Goal: Check status: Check status

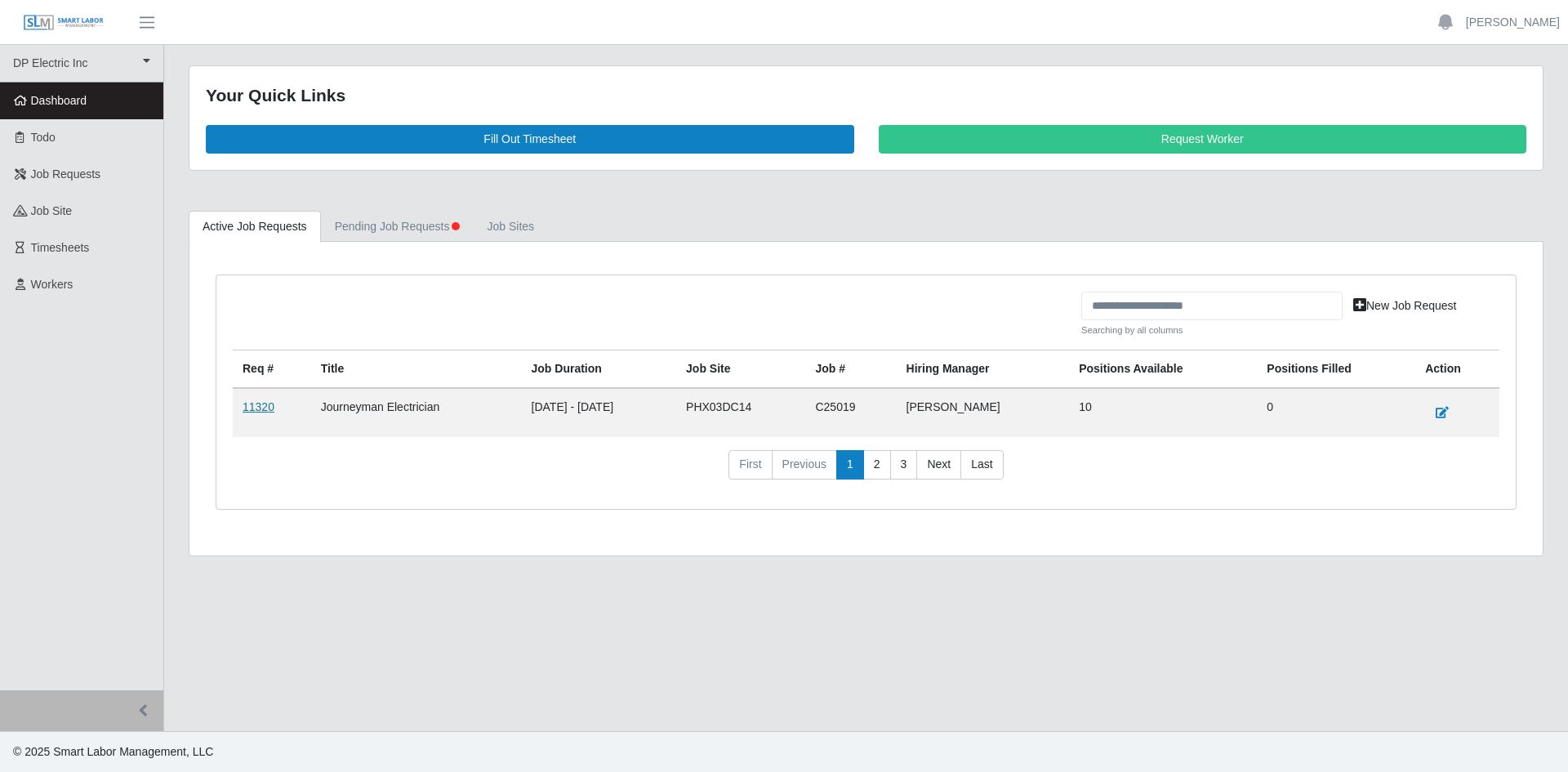
click at [249, 409] on link "11320" at bounding box center [258, 407] width 32 height 13
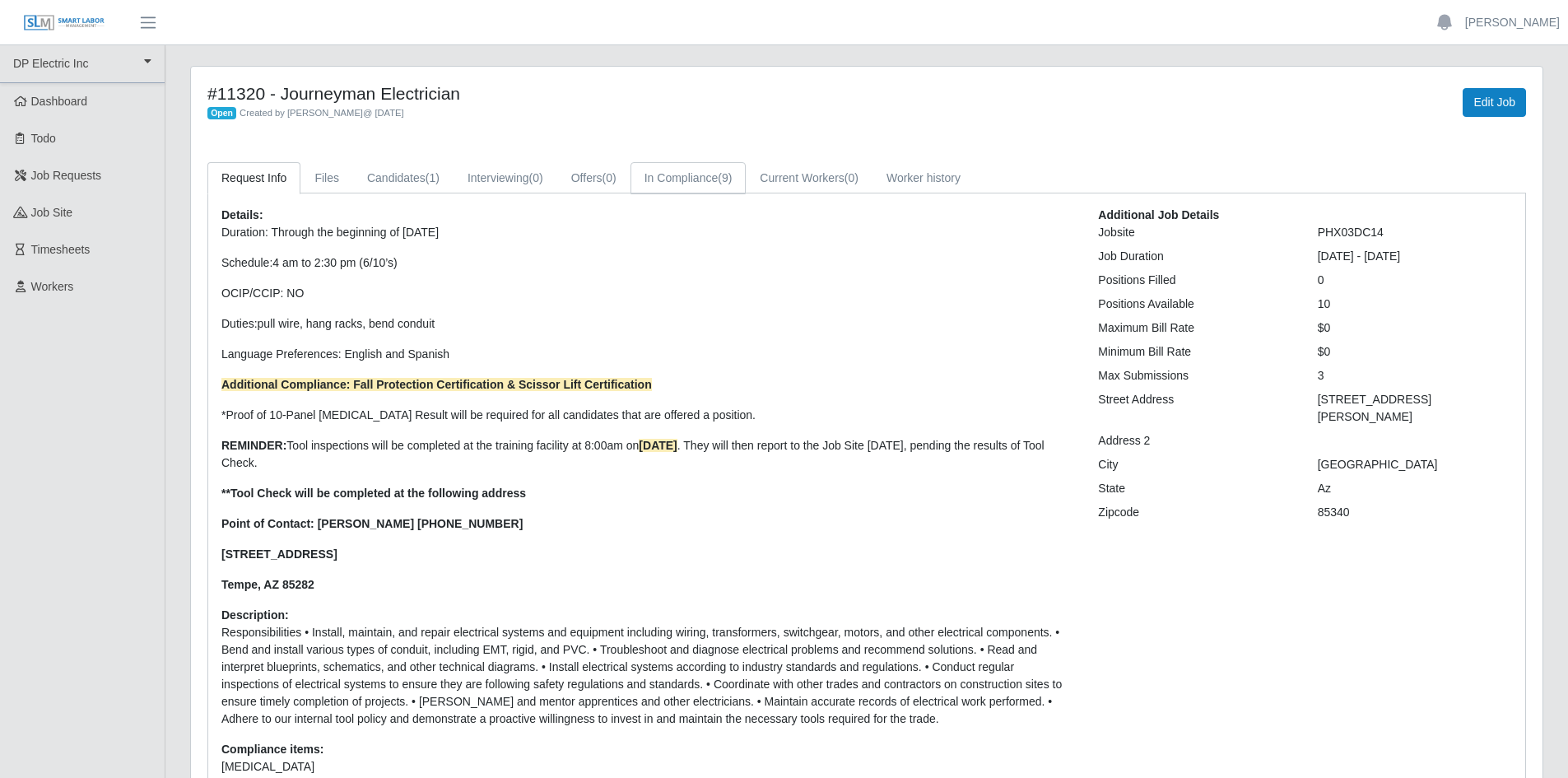
click at [702, 182] on link "In Compliance (9)" at bounding box center [688, 178] width 116 height 32
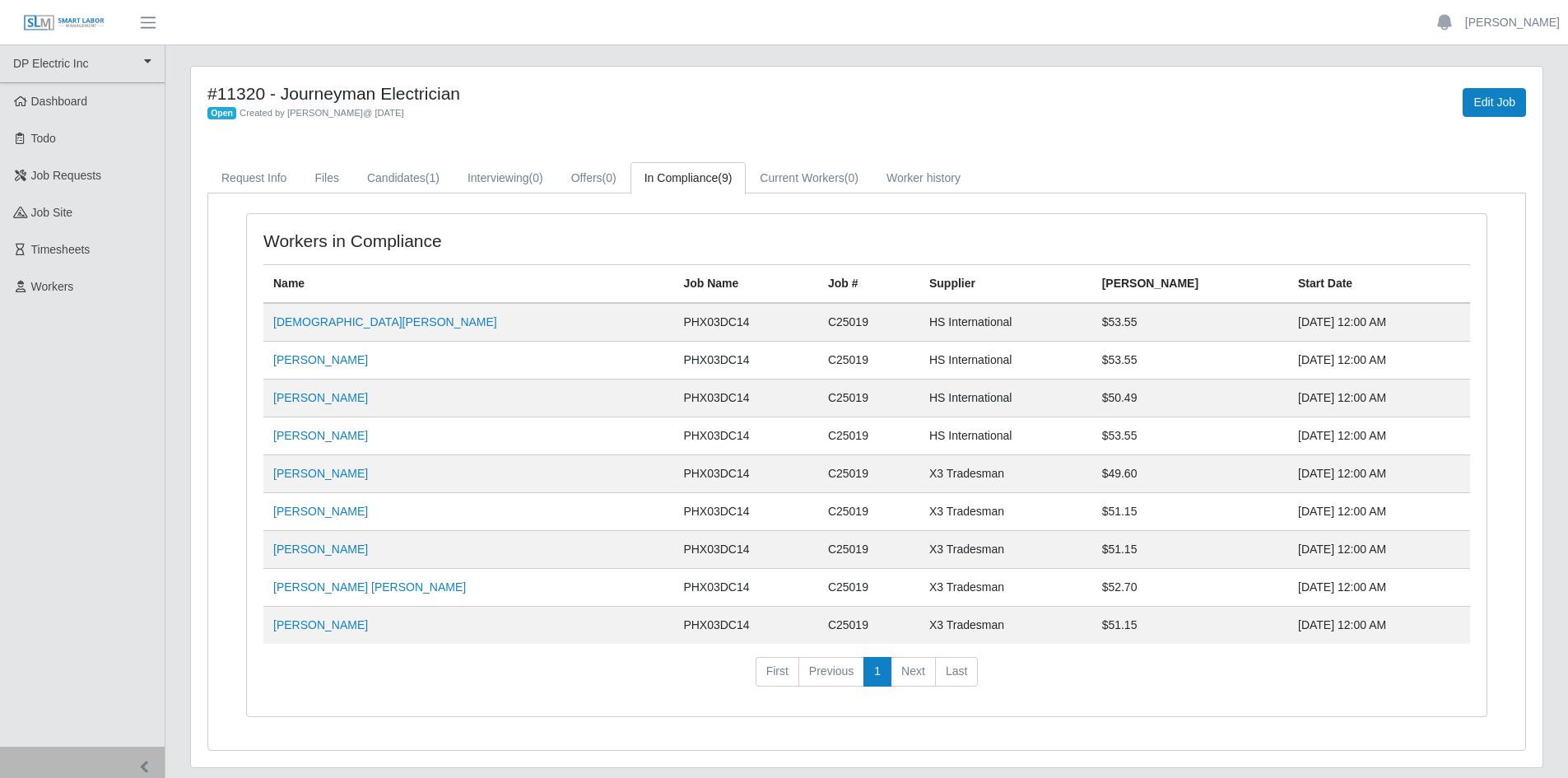
click at [311, 342] on td "Carlos Rios" at bounding box center [468, 360] width 410 height 38
click at [315, 318] on link "Jesus Valdez" at bounding box center [385, 322] width 224 height 13
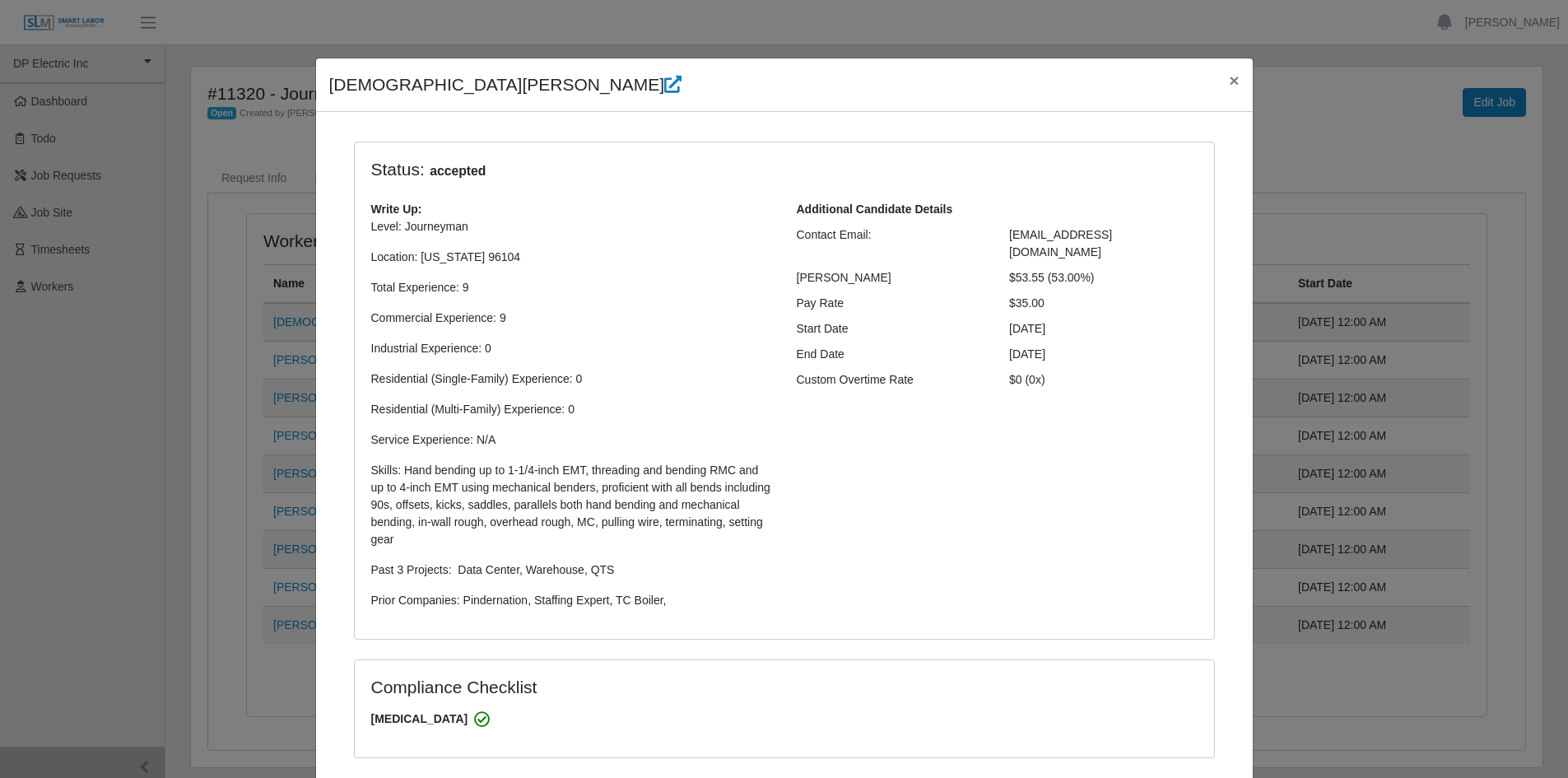
select select "**********"
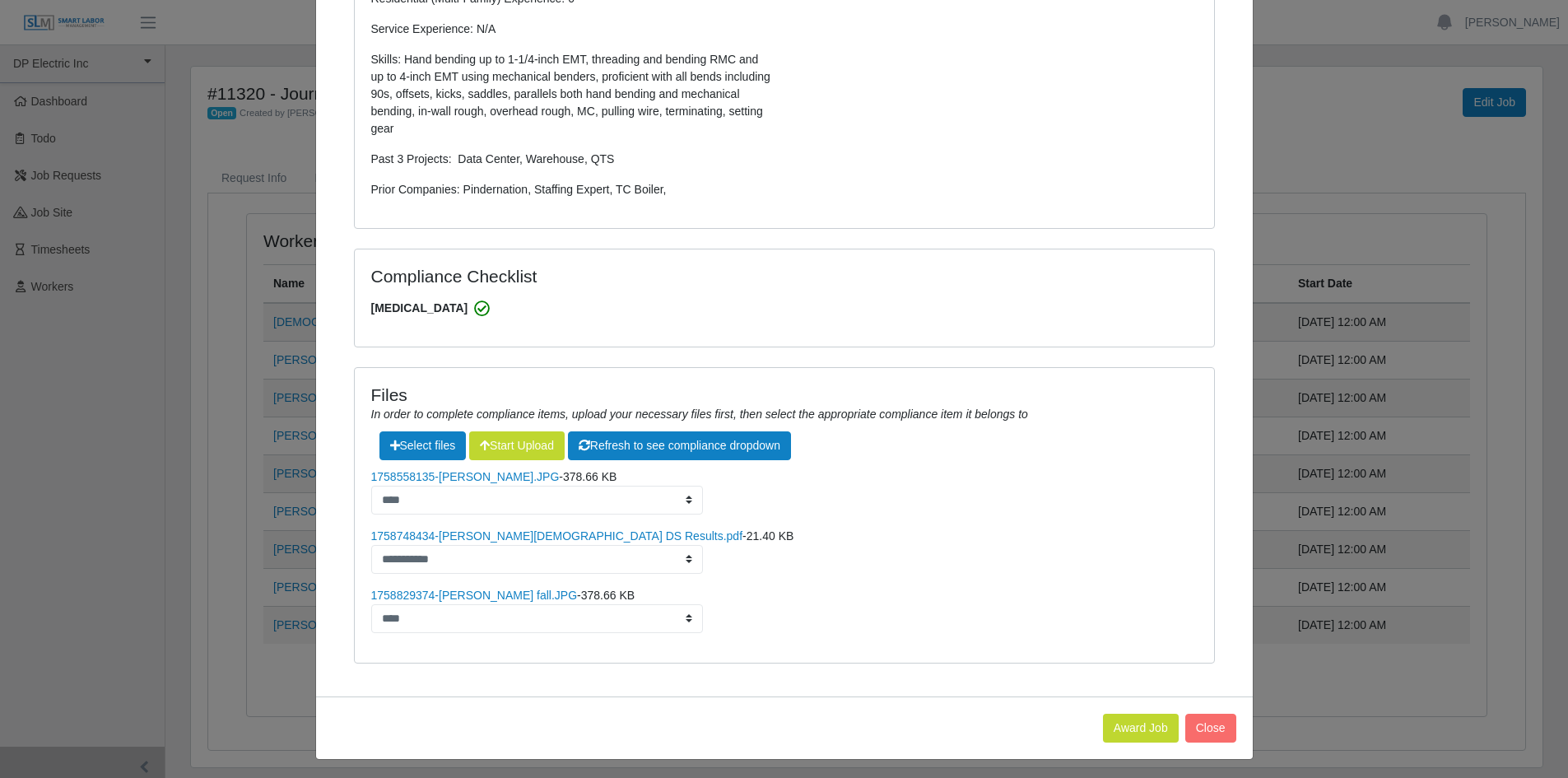
scroll to position [416, 0]
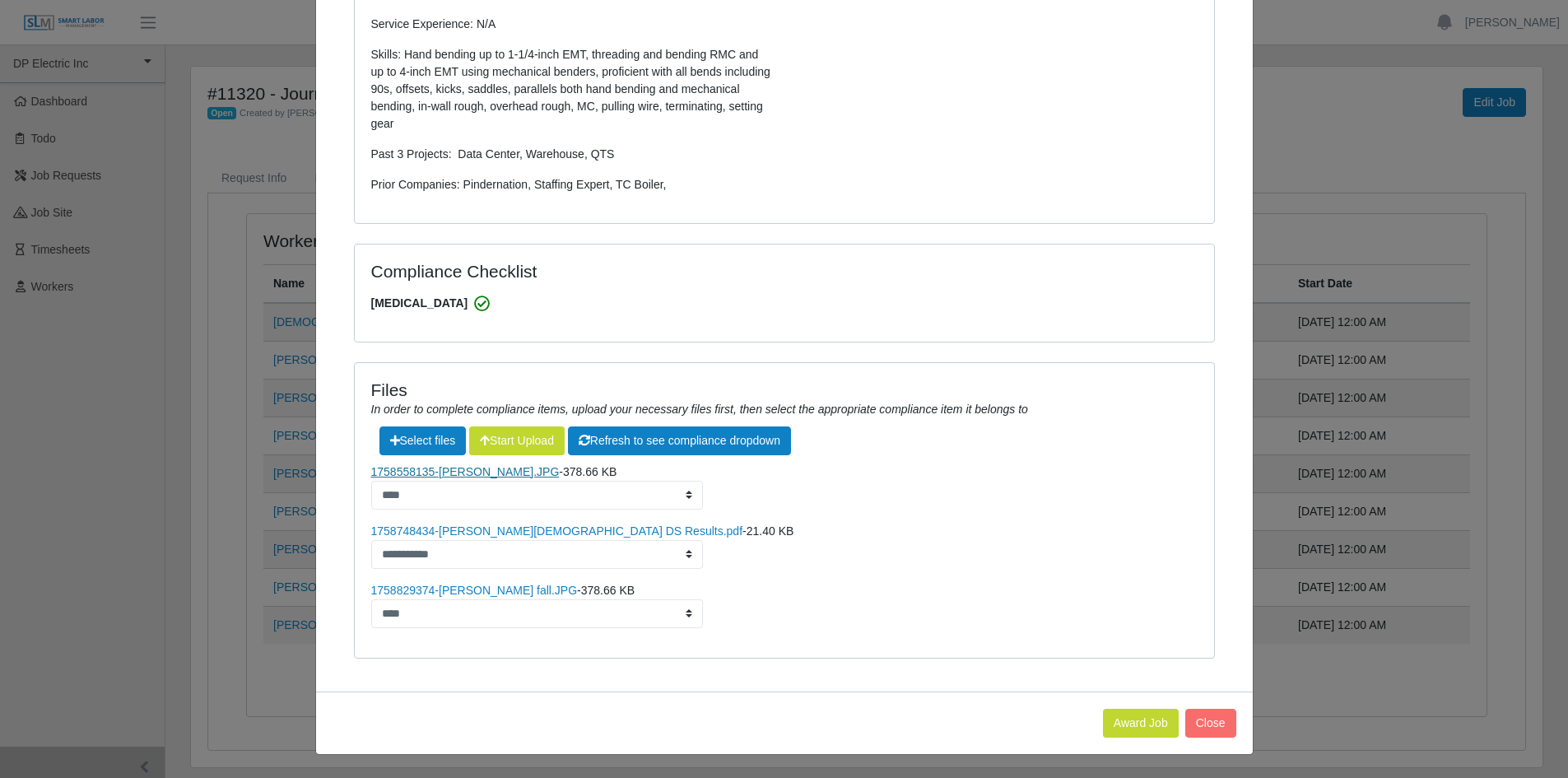
click at [485, 471] on link "1758558135-Jesus Valdez.JPG" at bounding box center [466, 471] width 189 height 13
click at [487, 592] on link "1758829374-Jesus Valdez fall.JPG" at bounding box center [474, 590] width 206 height 13
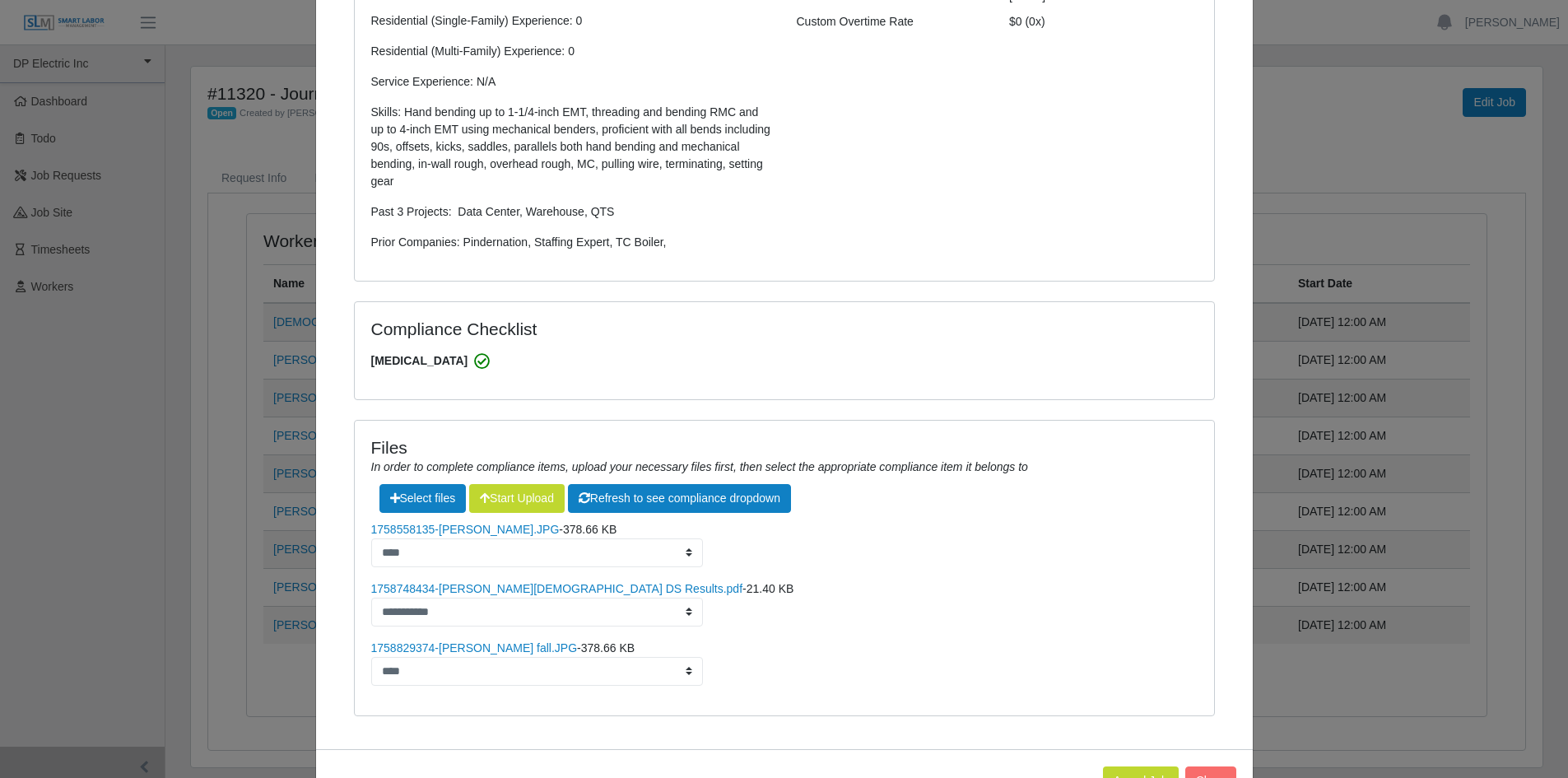
scroll to position [333, 0]
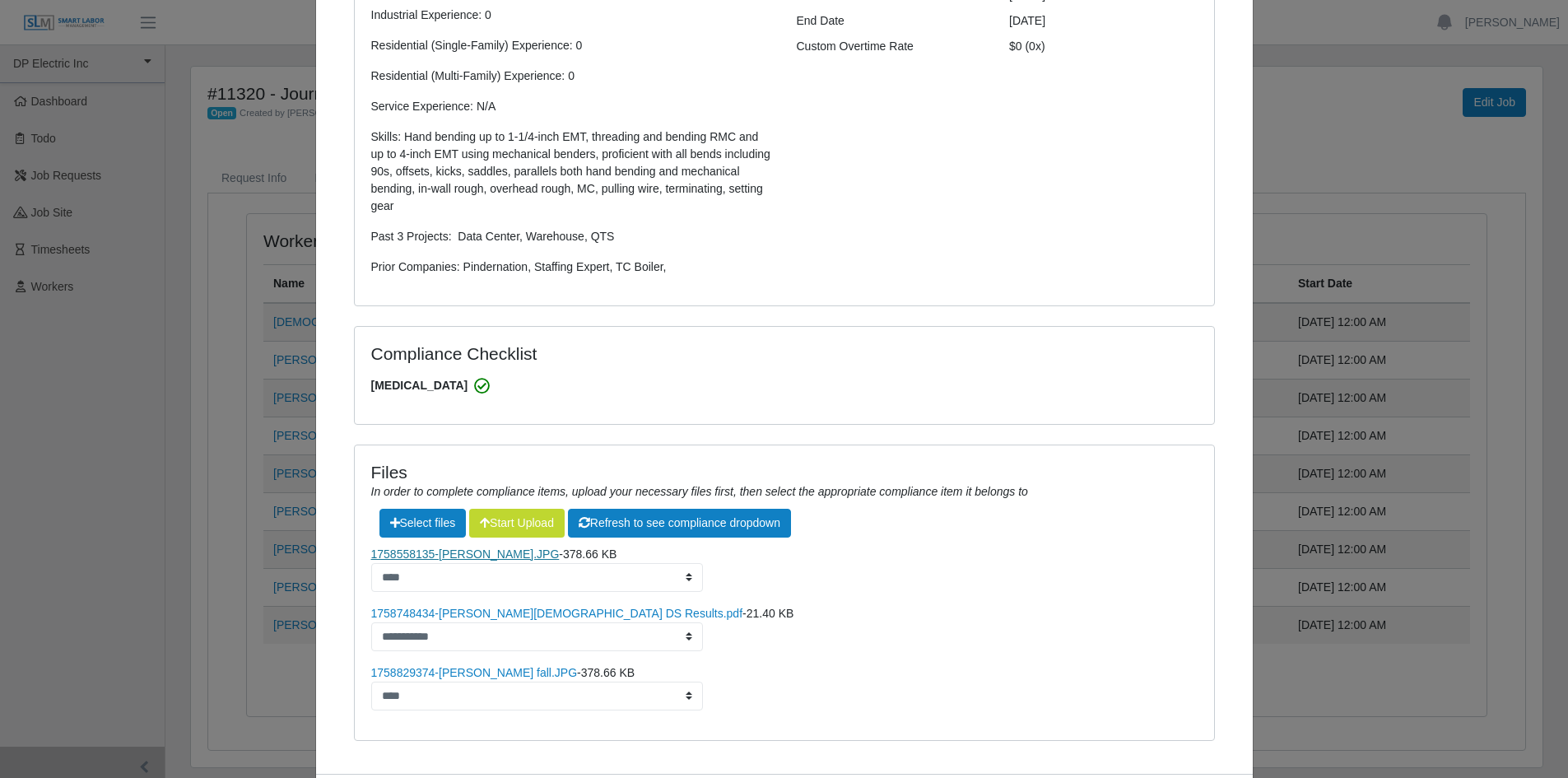
click at [464, 551] on link "1758558135-Jesus Valdez.JPG" at bounding box center [466, 554] width 189 height 13
drag, startPoint x: 269, startPoint y: 360, endPoint x: 442, endPoint y: 357, distance: 173.0
click at [269, 358] on div "Jesus Valdez × Status: accepted Write Up: Level: Journeyman Location: Californi…" at bounding box center [784, 389] width 1568 height 778
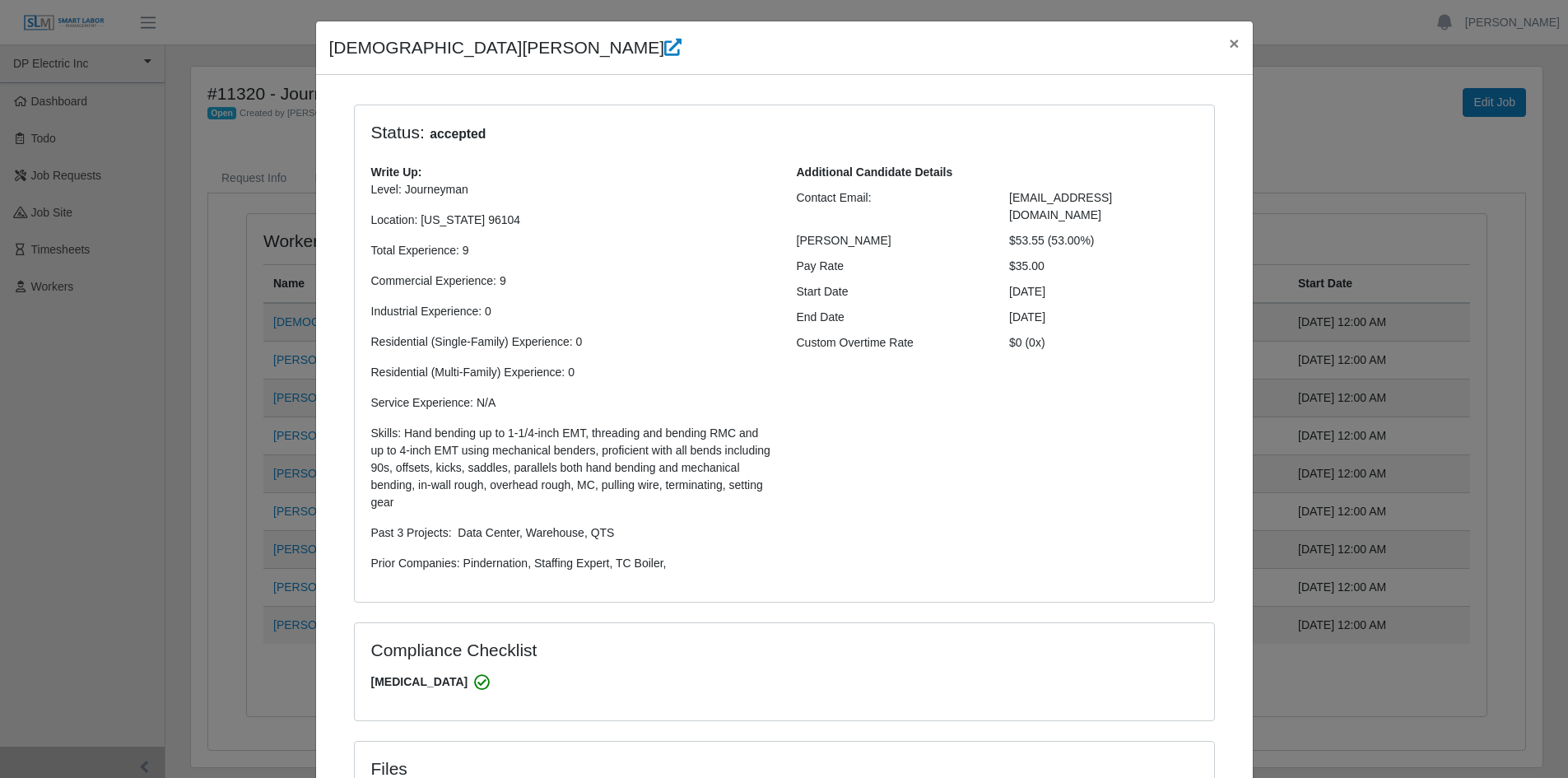
scroll to position [0, 0]
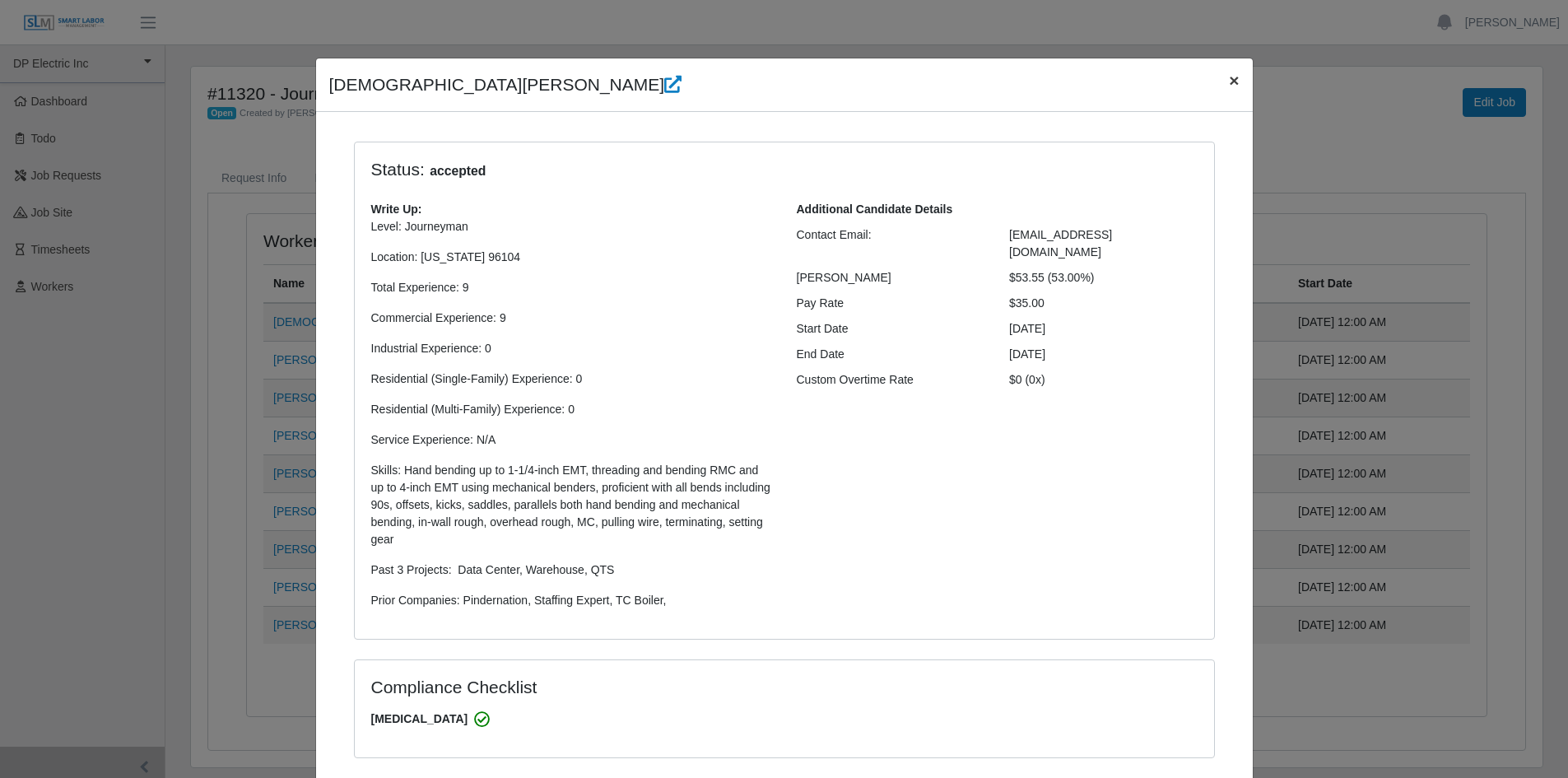
click at [1236, 80] on button "×" at bounding box center [1233, 80] width 36 height 44
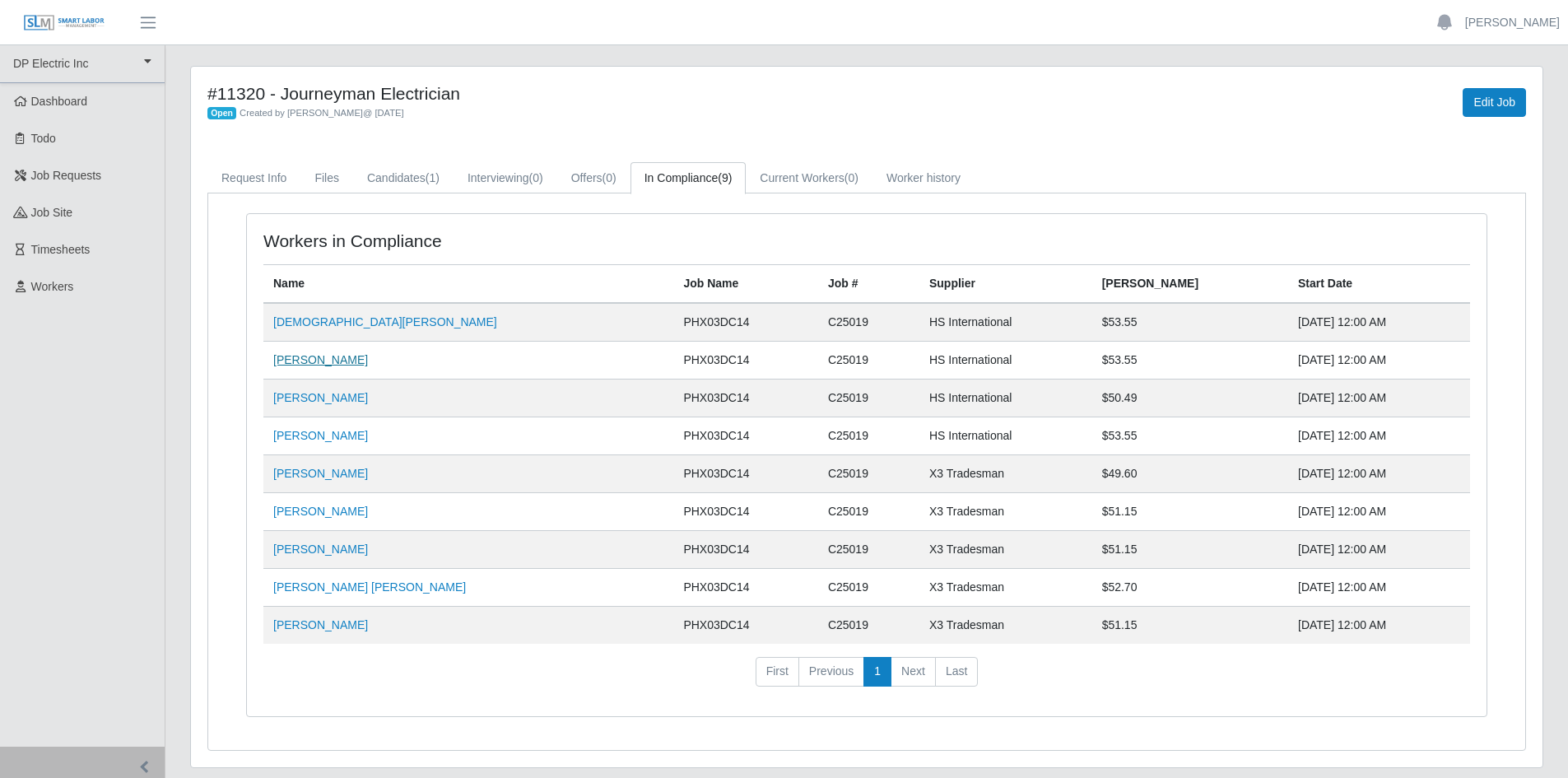
click at [298, 364] on link "Carlos Rios" at bounding box center [320, 359] width 94 height 13
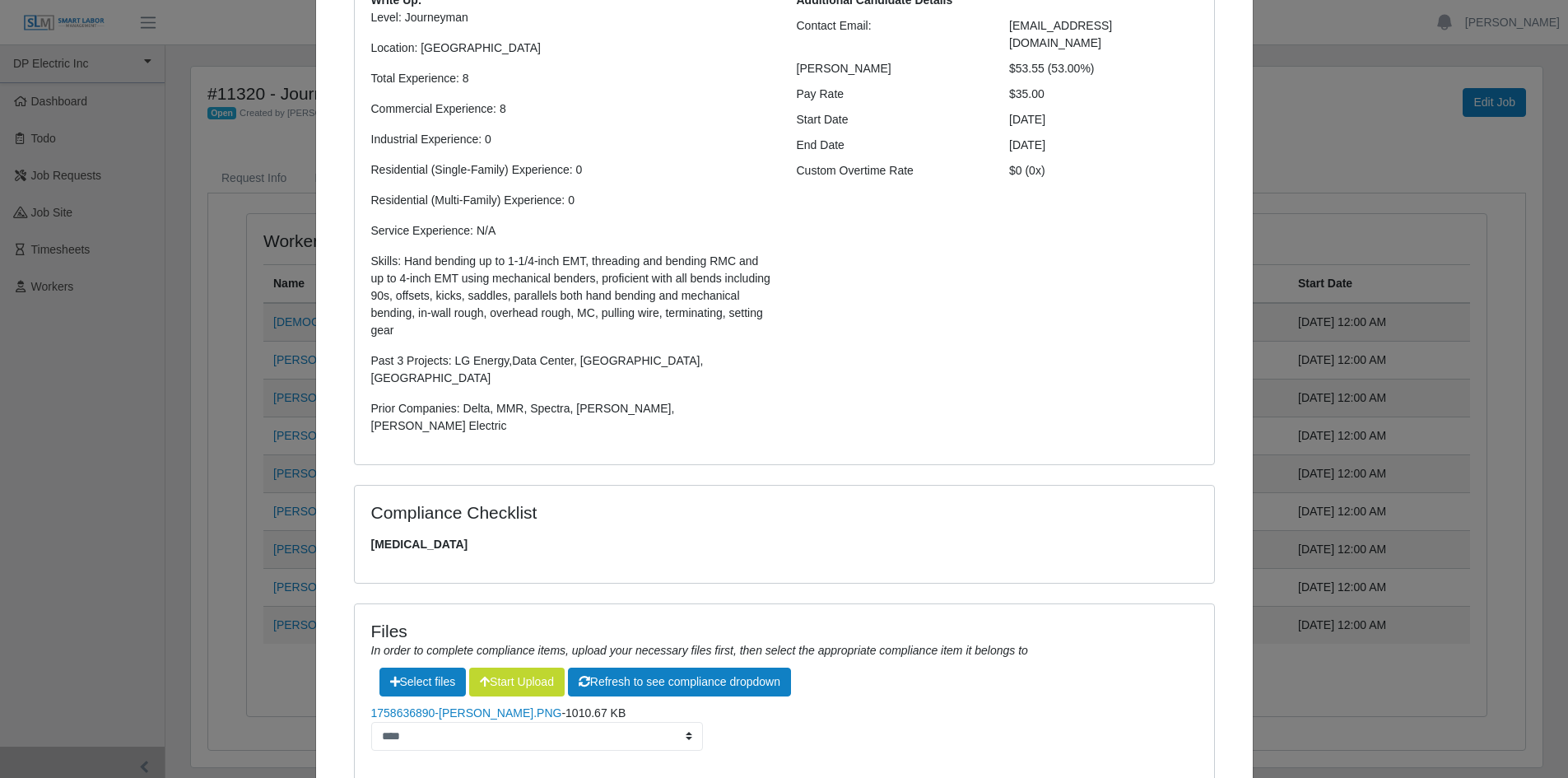
scroll to position [297, 0]
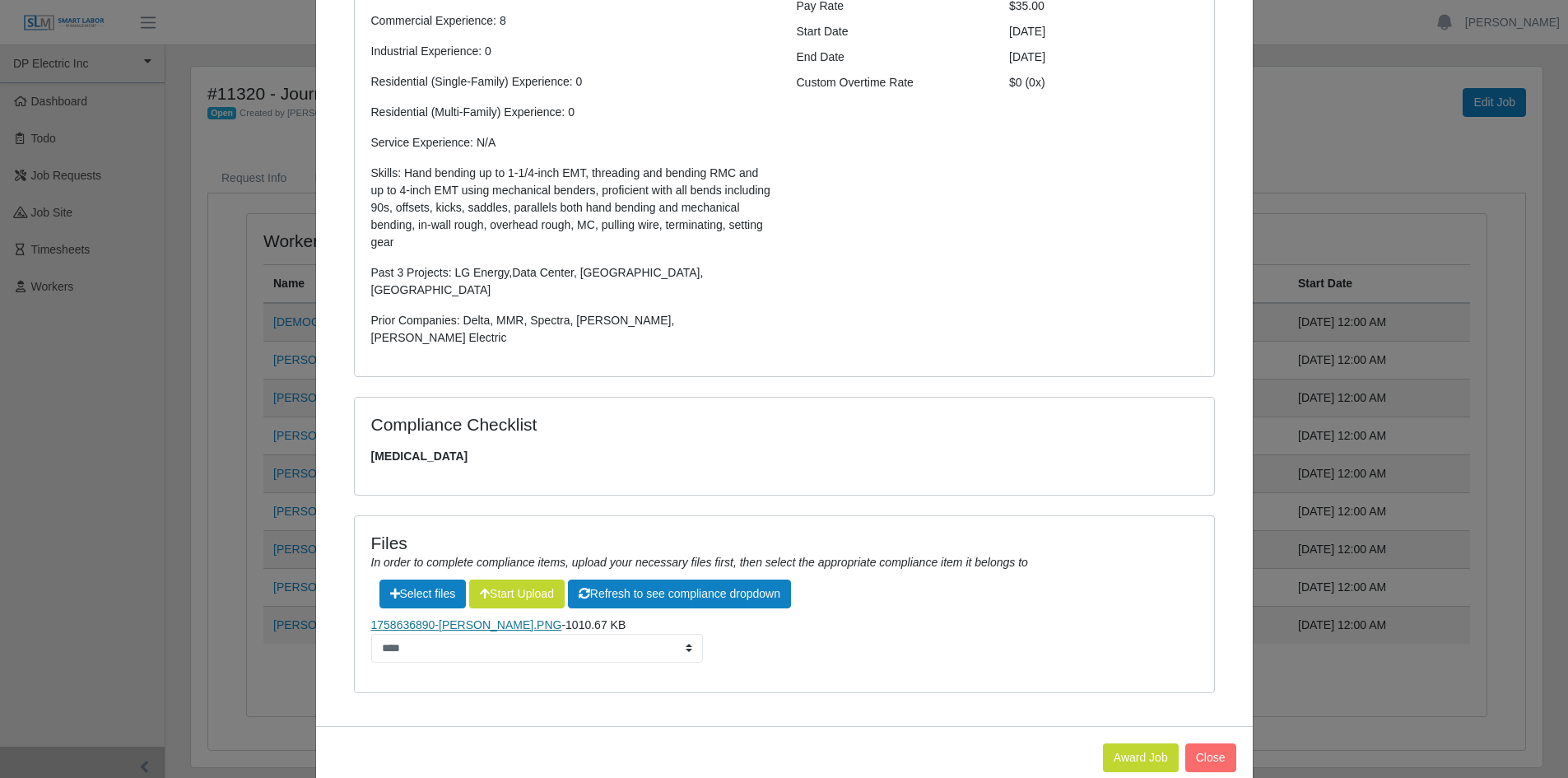
click at [461, 619] on link "1758636890-Carlos Rios.PNG" at bounding box center [467, 625] width 191 height 13
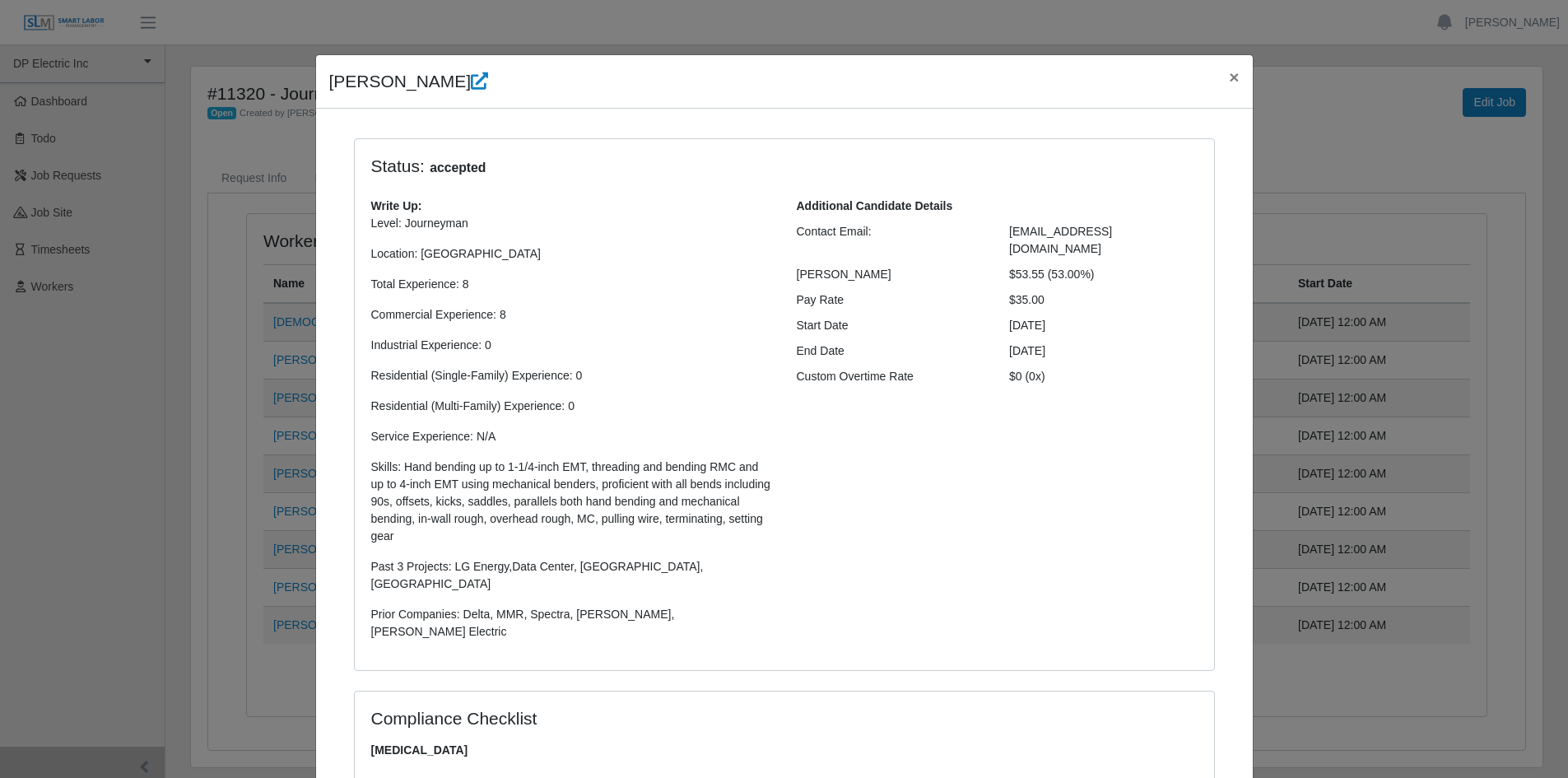
scroll to position [0, 0]
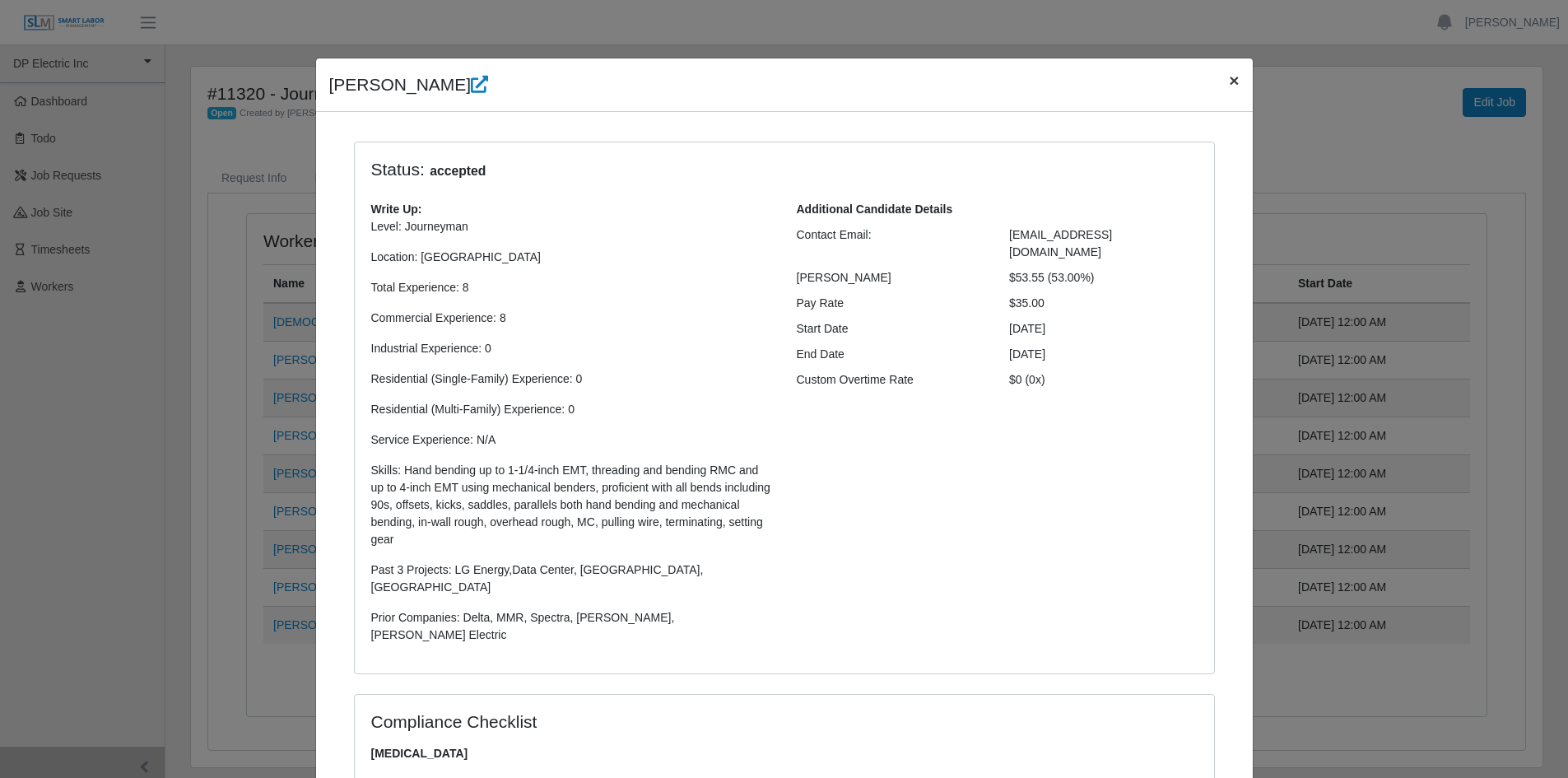
click at [1228, 81] on span "×" at bounding box center [1233, 80] width 10 height 19
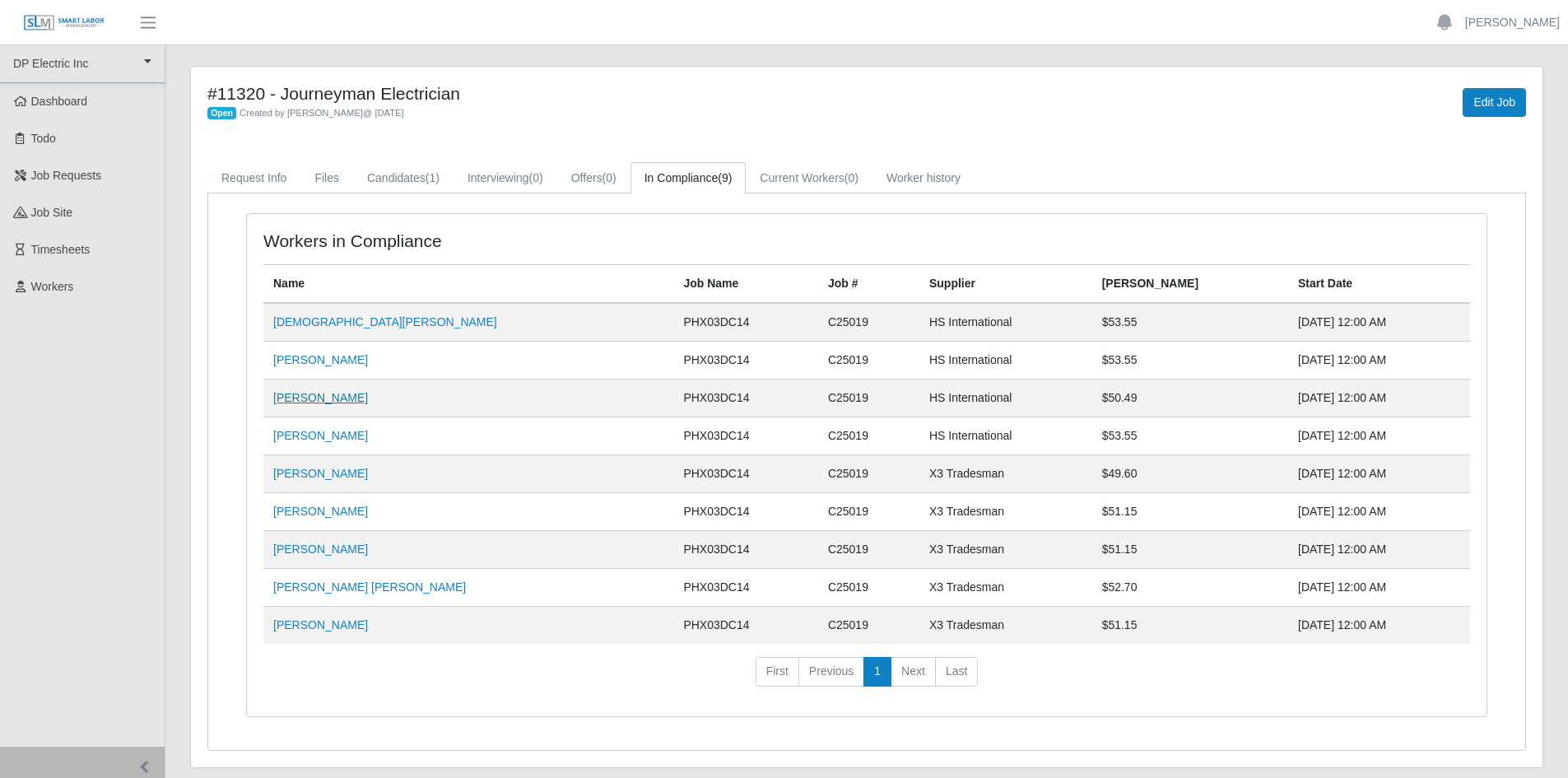
click at [328, 393] on link "Jose Antonio Carillo" at bounding box center [320, 397] width 94 height 13
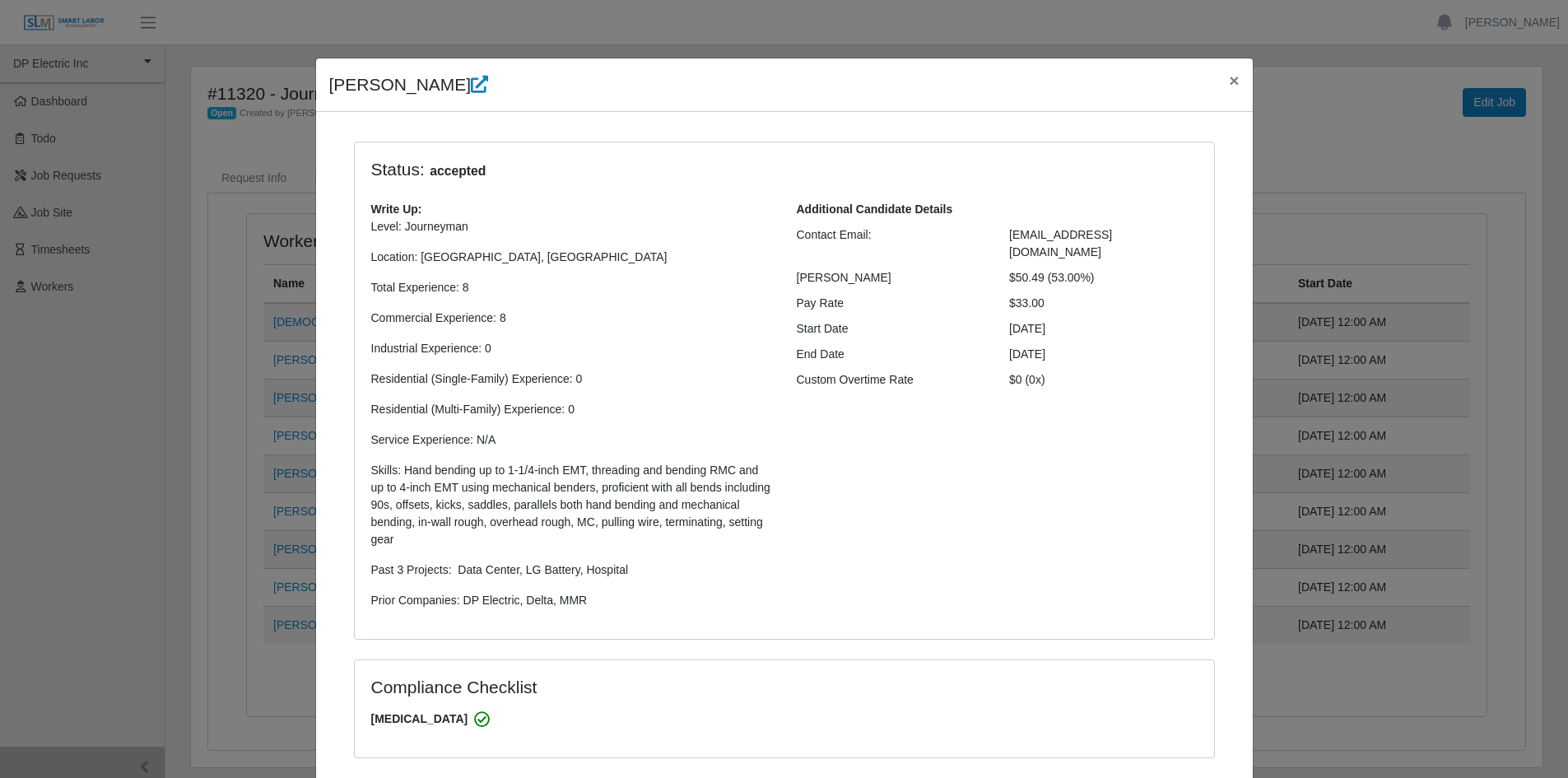
select select "**********"
click at [1228, 79] on span "×" at bounding box center [1233, 80] width 10 height 19
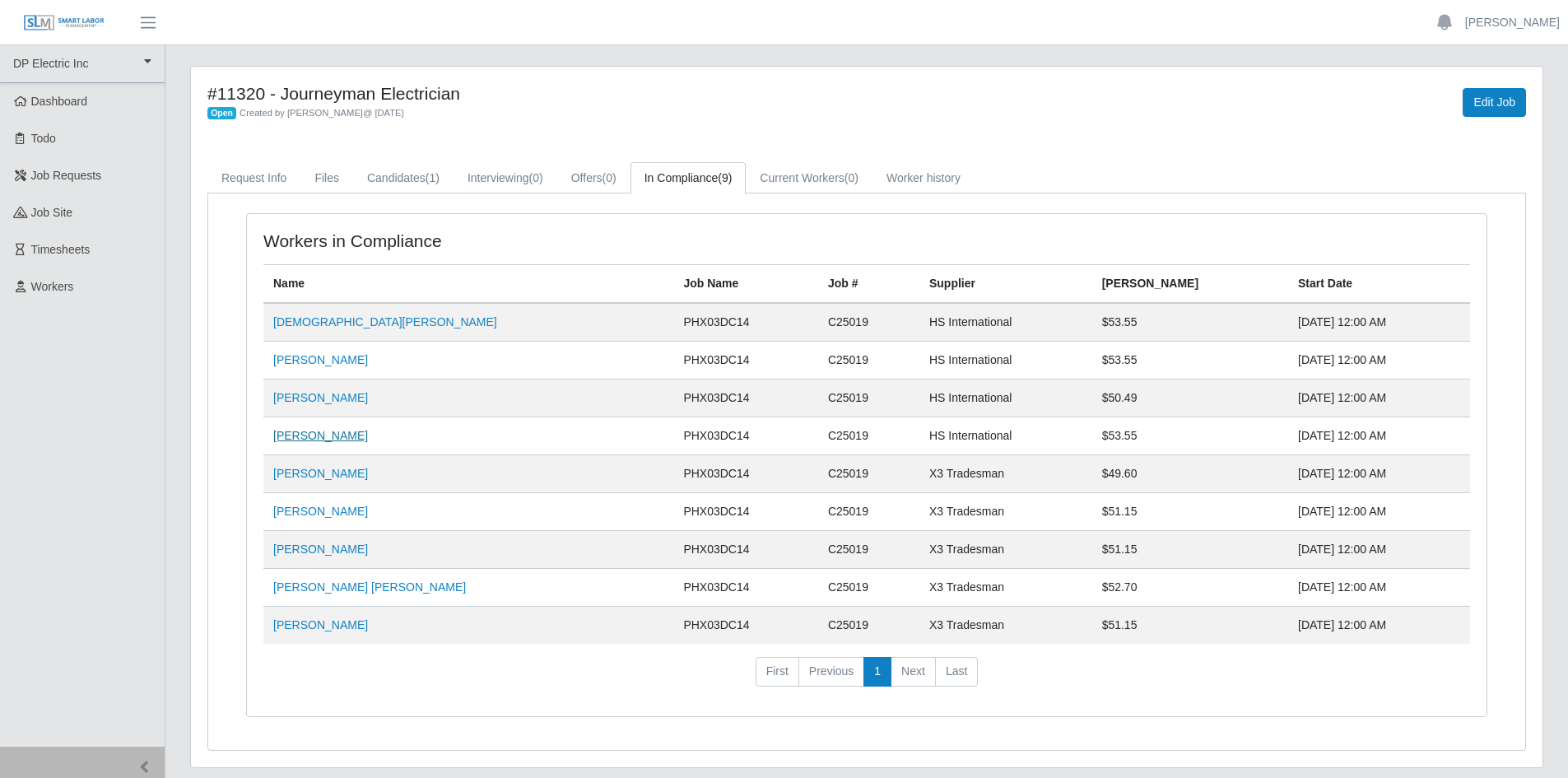
click at [339, 439] on link "Samuel Figueroa Perea" at bounding box center [320, 435] width 94 height 13
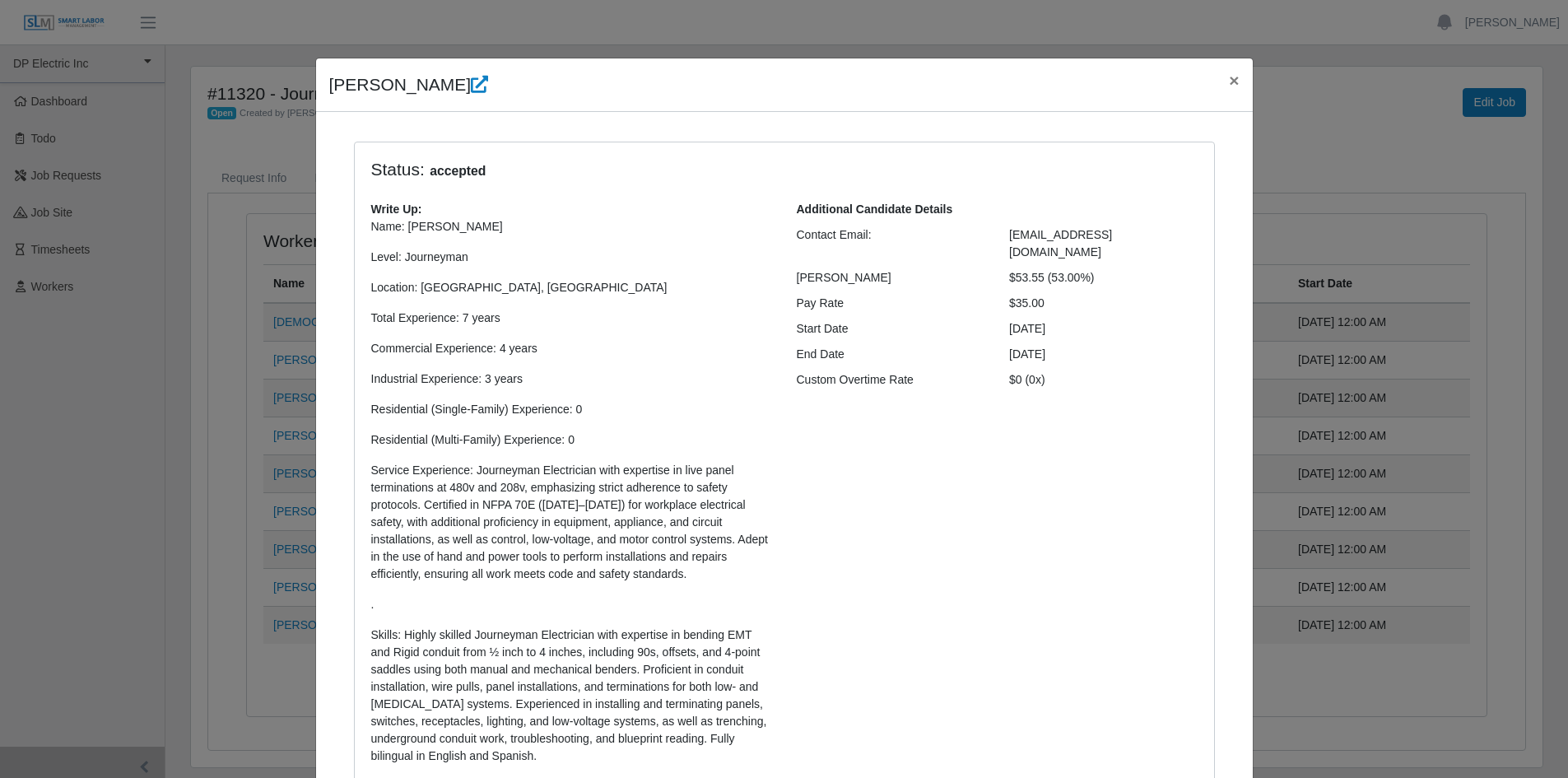
select select "**********"
click at [1228, 73] on span "×" at bounding box center [1233, 80] width 10 height 19
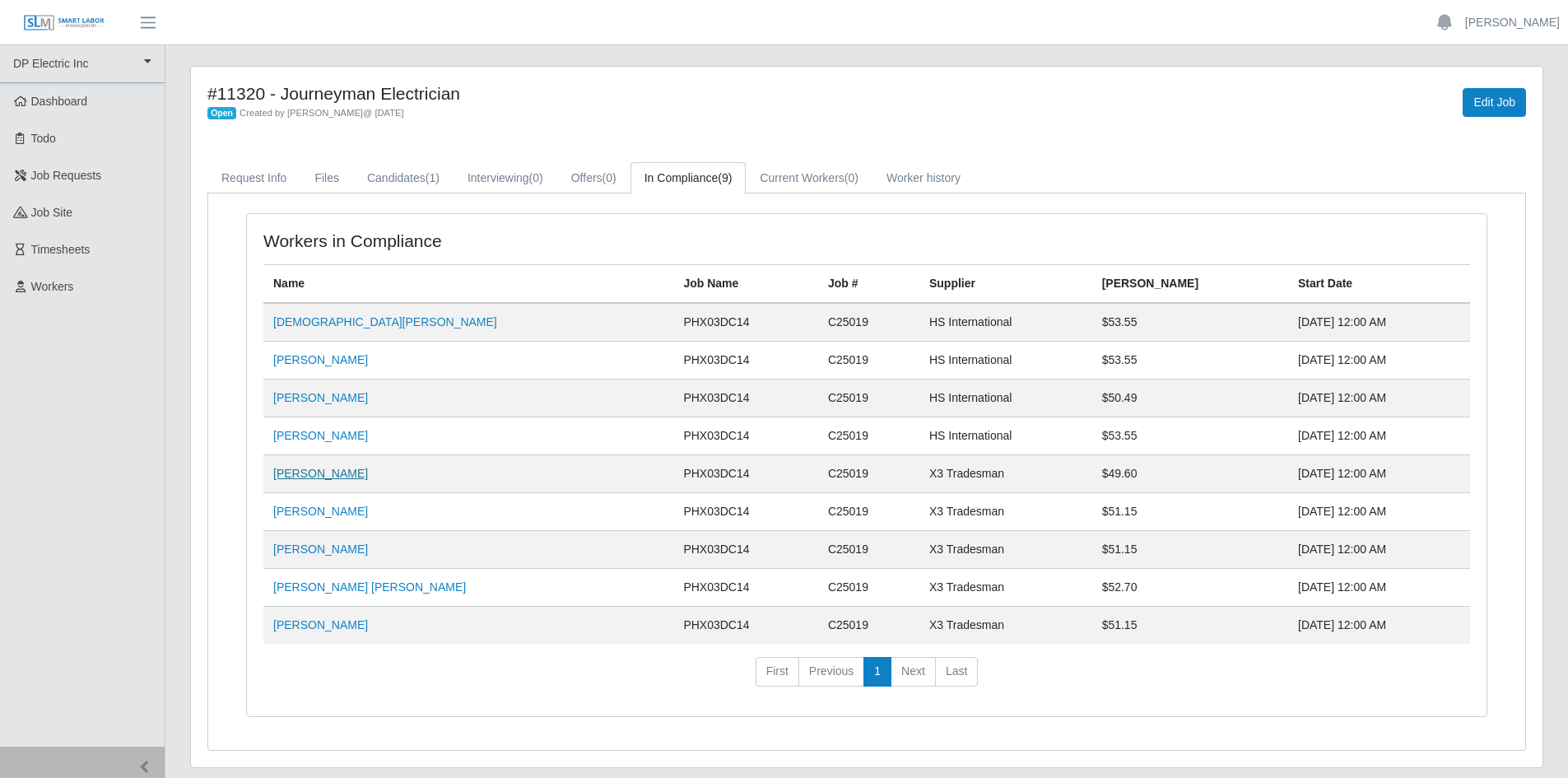
click at [344, 470] on link "Fabian Gaxiola Valdez" at bounding box center [320, 473] width 94 height 13
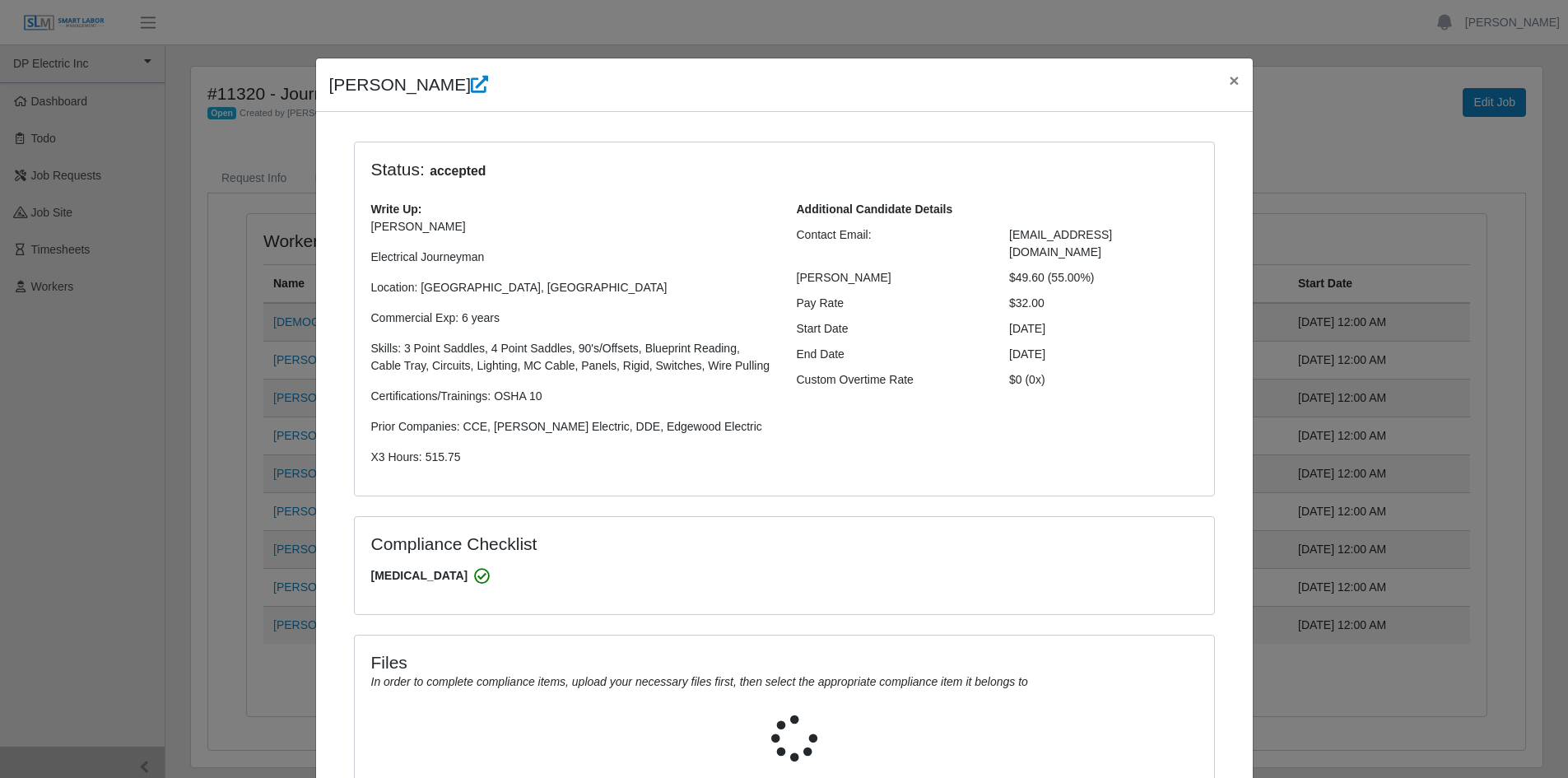
select select "**********"
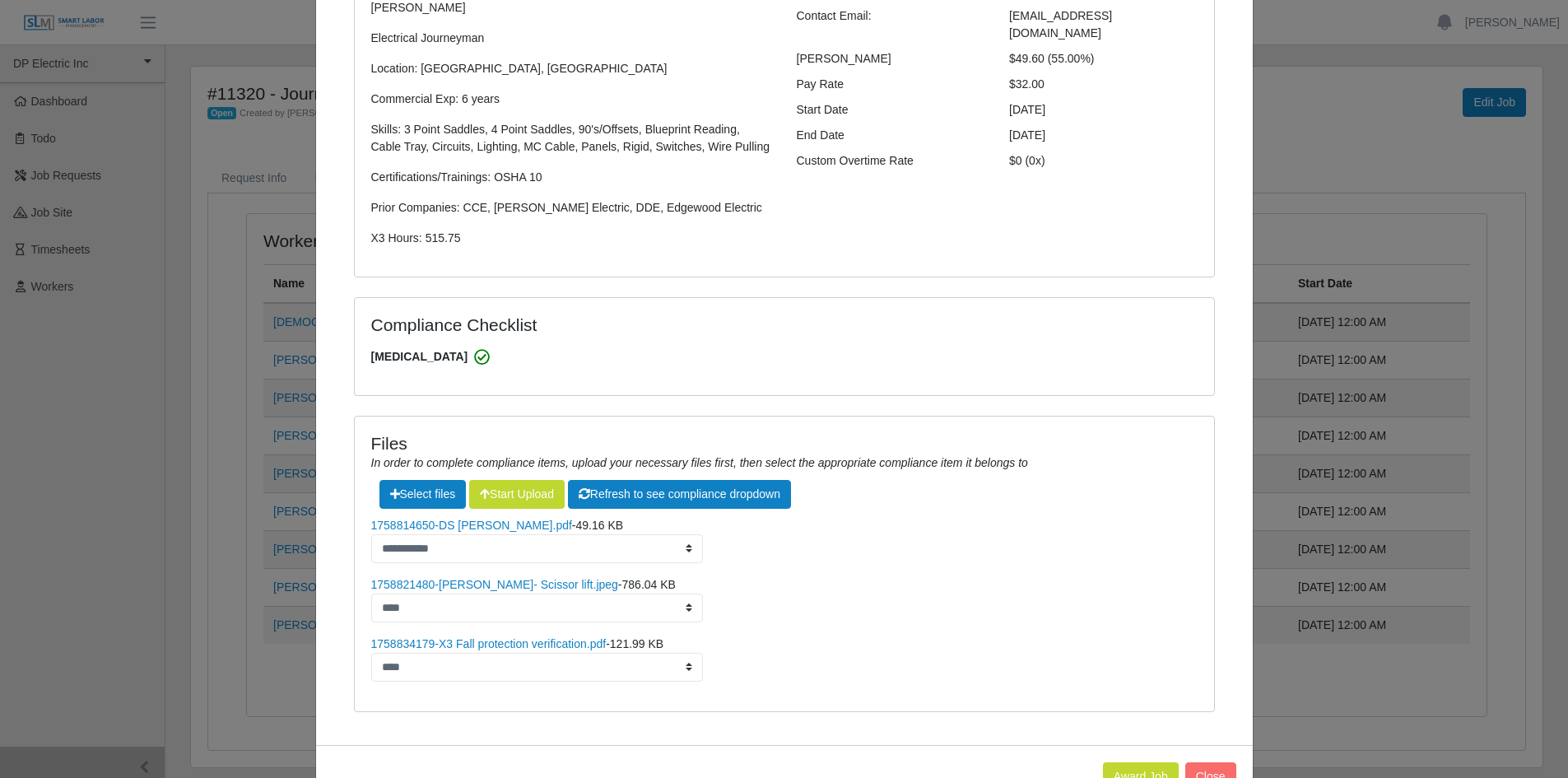
scroll to position [272, 0]
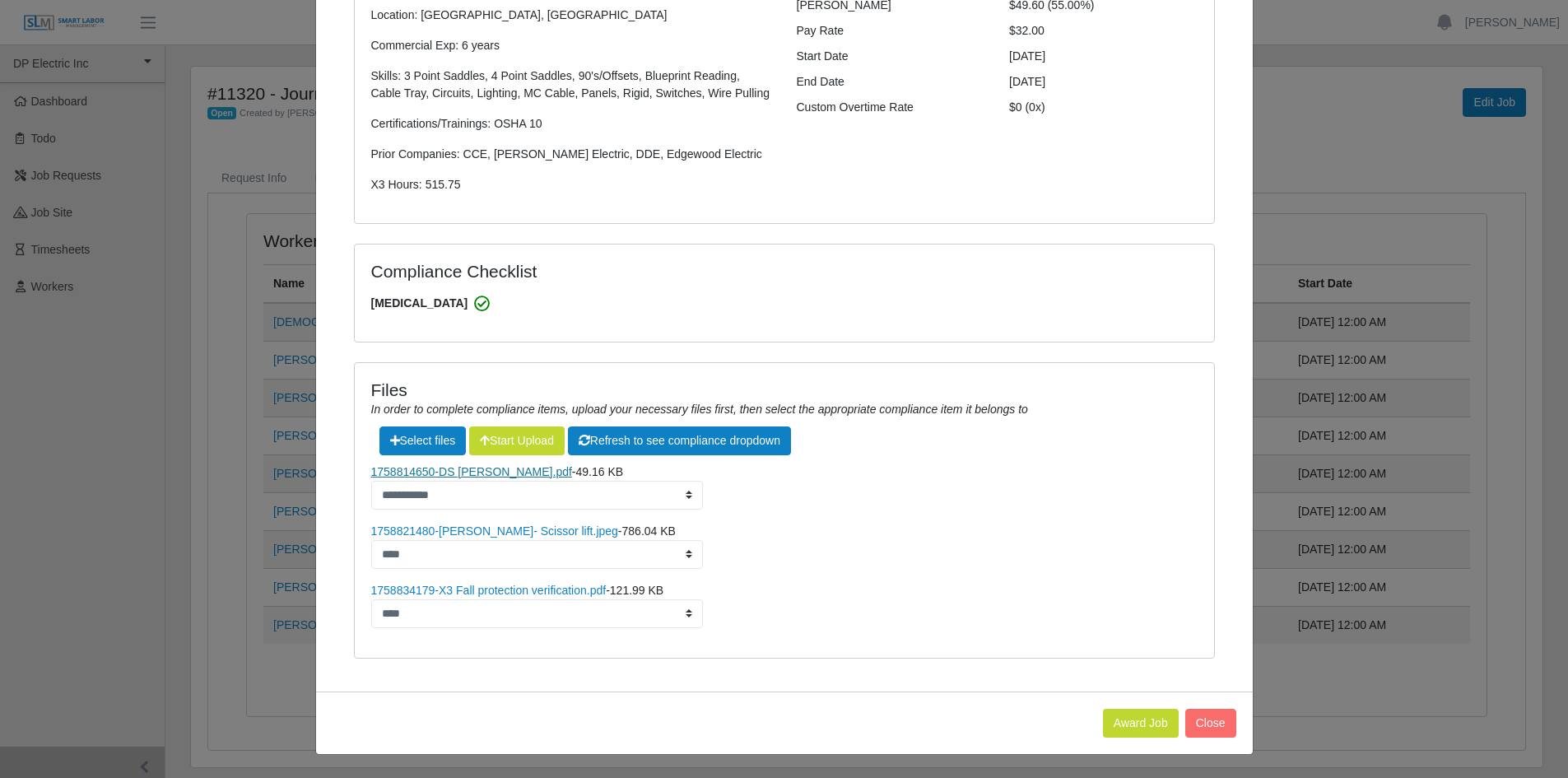
click at [503, 475] on link "1758814650-DS Fabian Gaxiola.pdf" at bounding box center [471, 471] width 201 height 13
click at [458, 591] on link "1758834179-X3 Fall protection verification.pdf" at bounding box center [489, 590] width 235 height 13
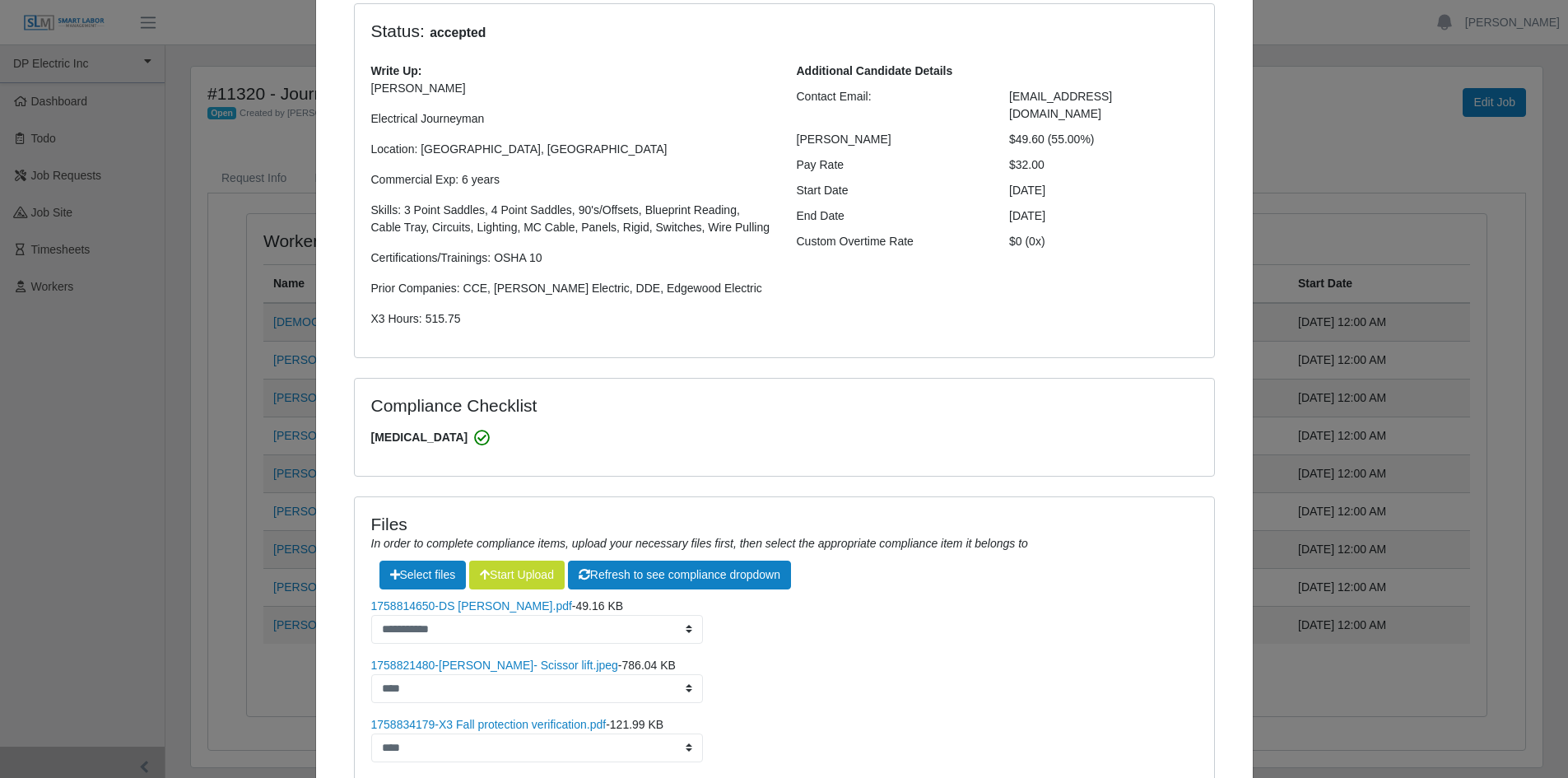
scroll to position [0, 0]
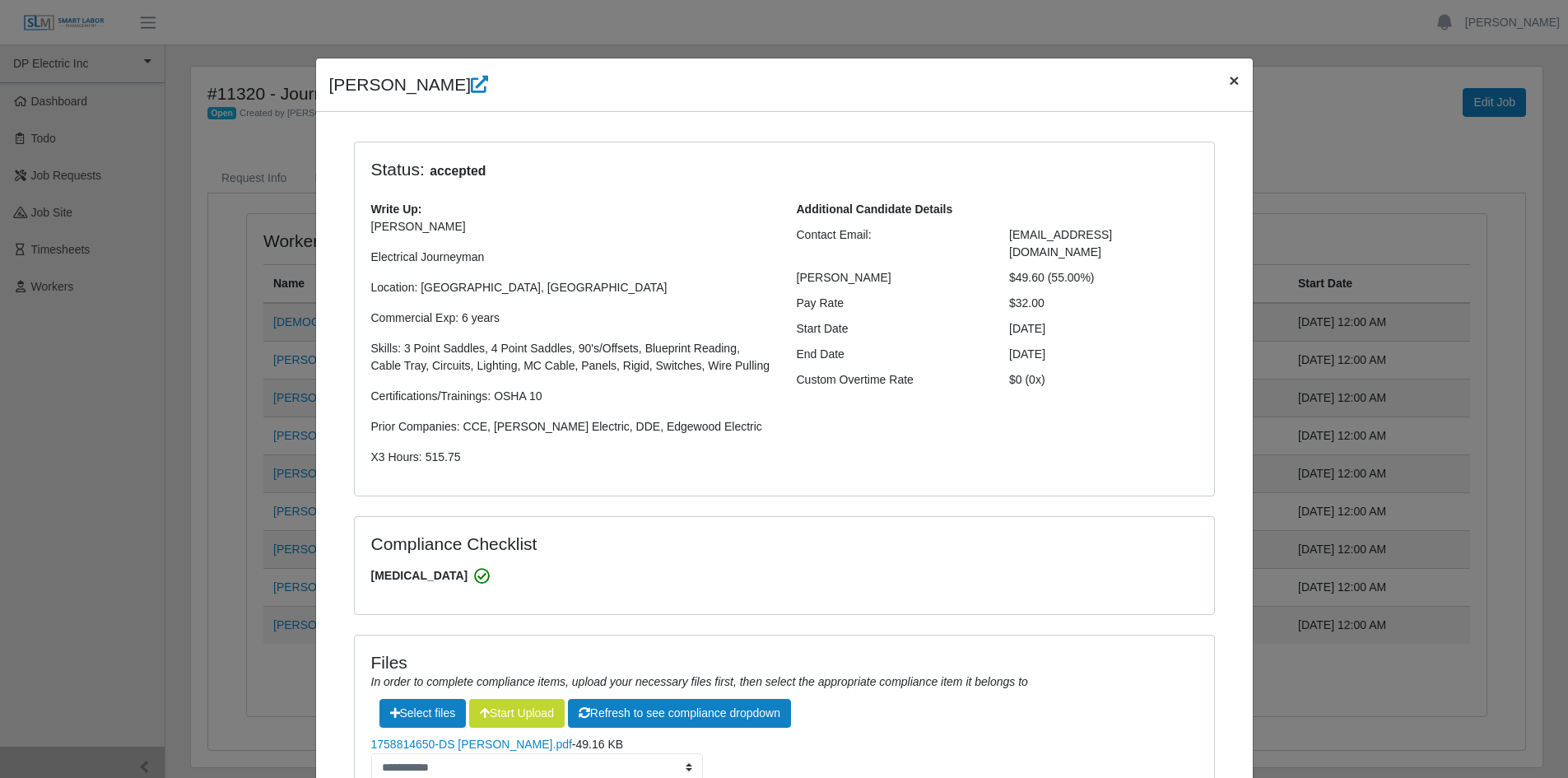
click at [1228, 71] on span "×" at bounding box center [1233, 80] width 10 height 19
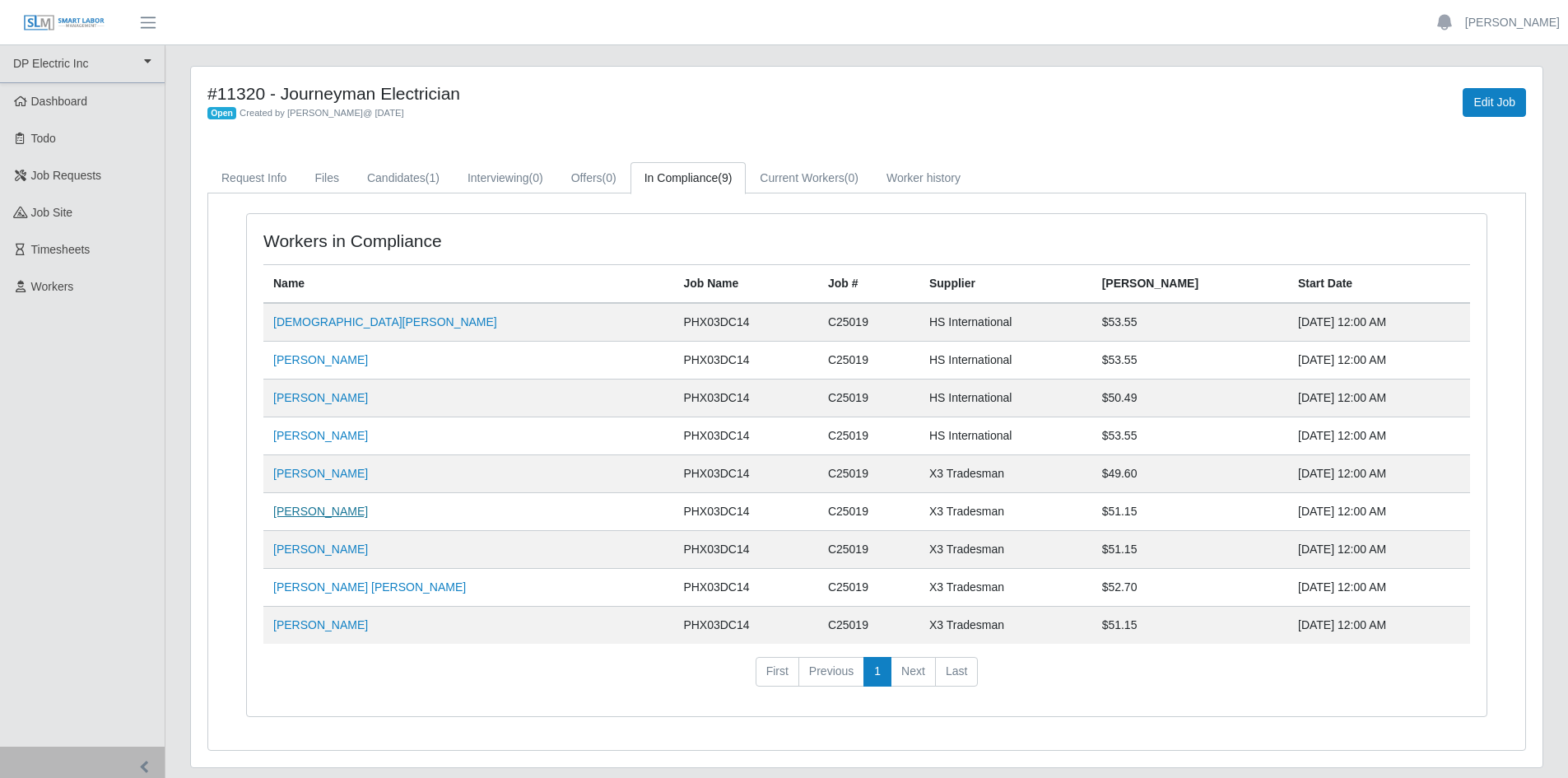
click at [313, 505] on link "Martin Diaz" at bounding box center [320, 511] width 94 height 13
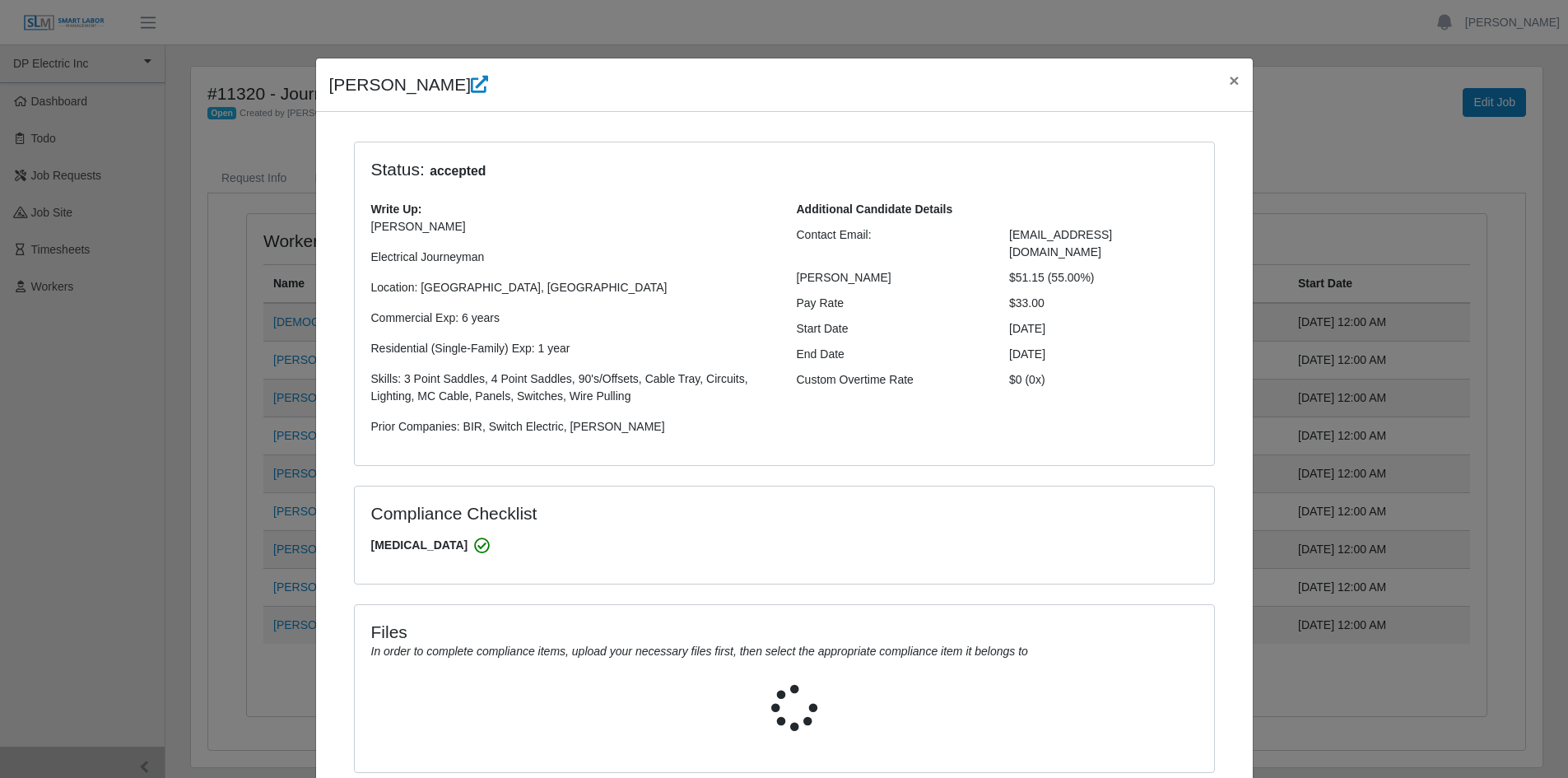
select select "**********"
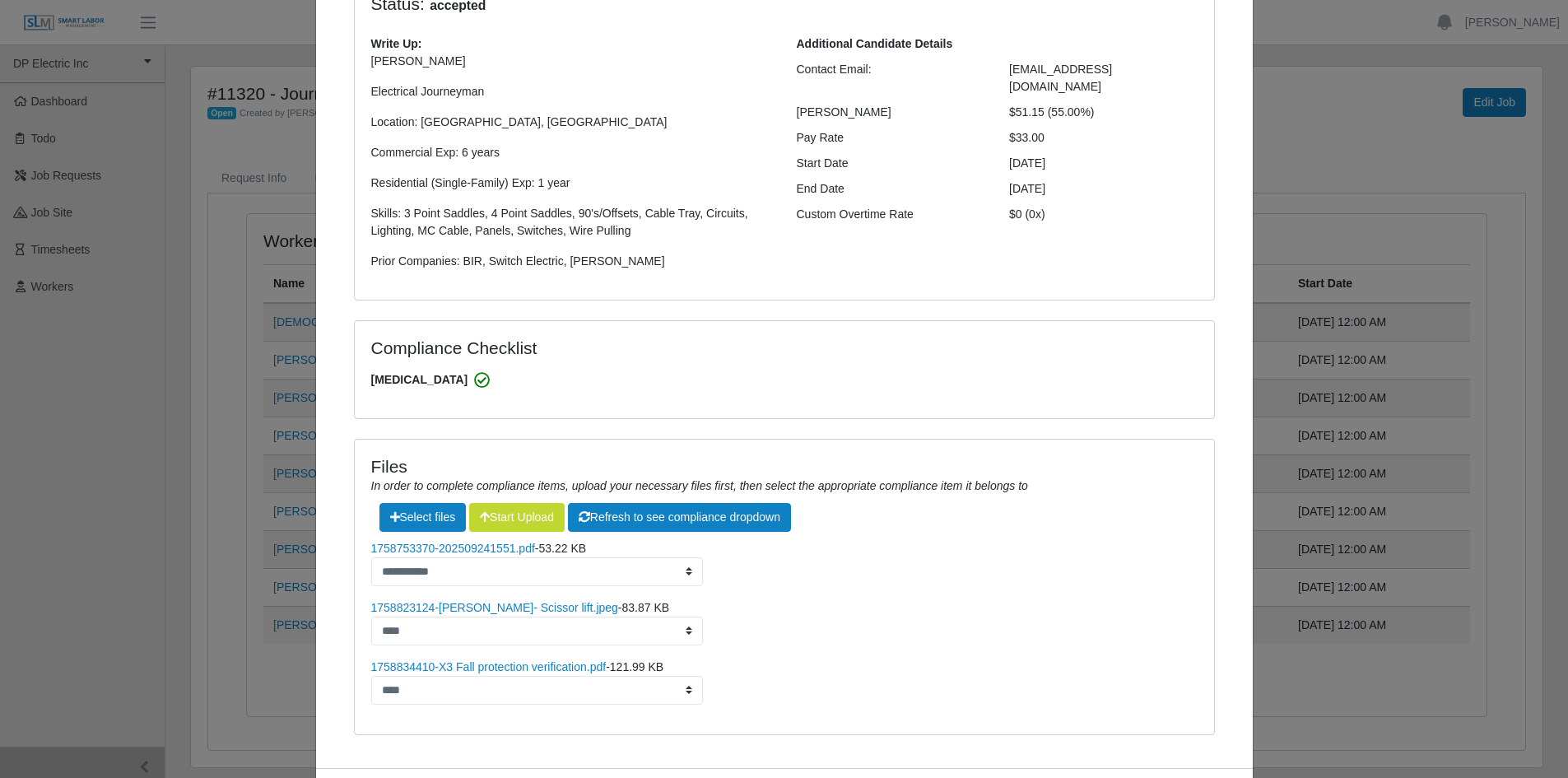
scroll to position [242, 0]
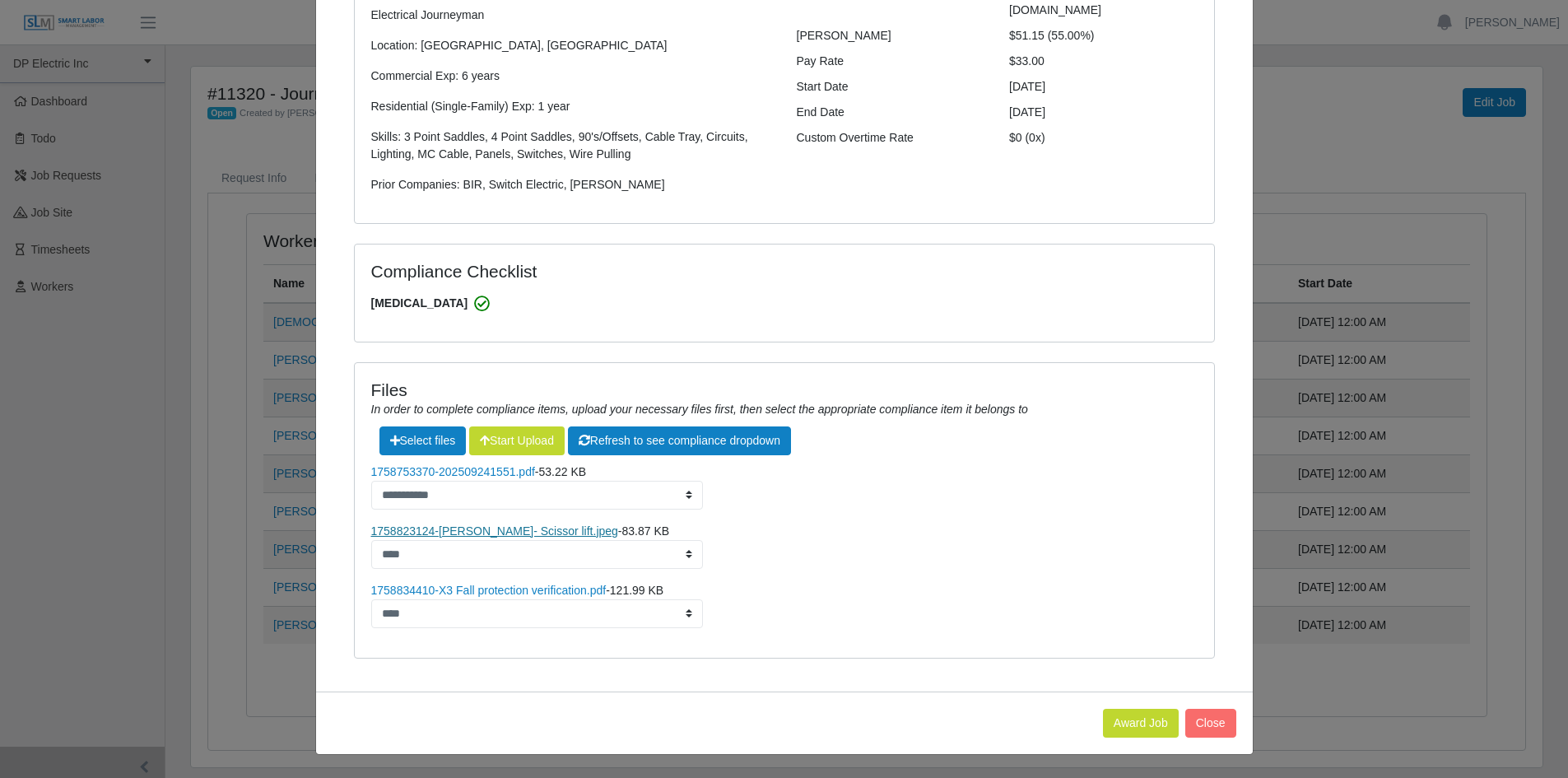
click at [449, 527] on link "1758823124-Martin Diaz- Scissor lift.jpeg" at bounding box center [494, 531] width 247 height 13
click at [539, 593] on link "1758834410-X3 Fall protection verification.pdf" at bounding box center [489, 590] width 235 height 13
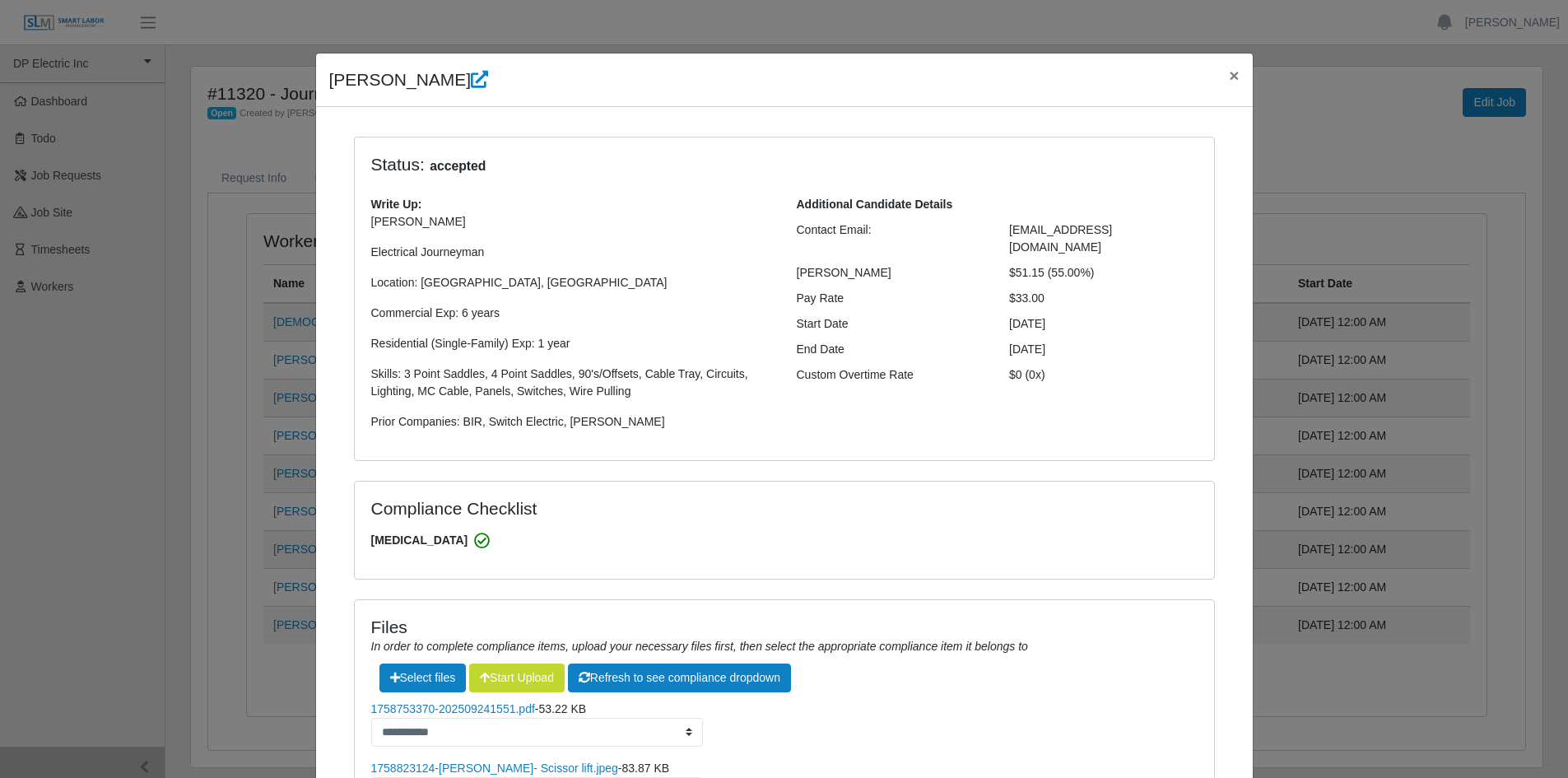
scroll to position [0, 0]
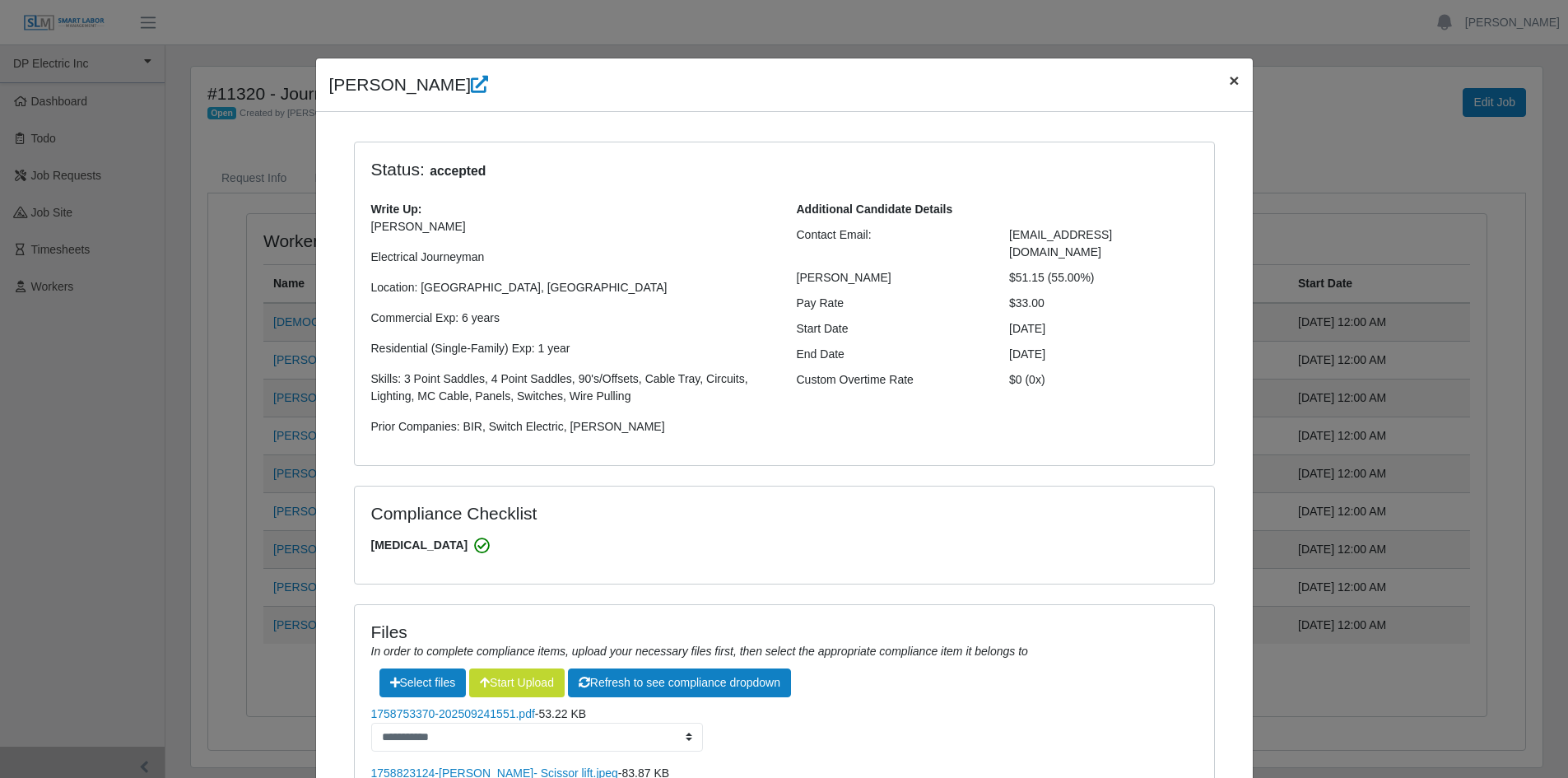
click at [1228, 75] on span "×" at bounding box center [1233, 80] width 10 height 19
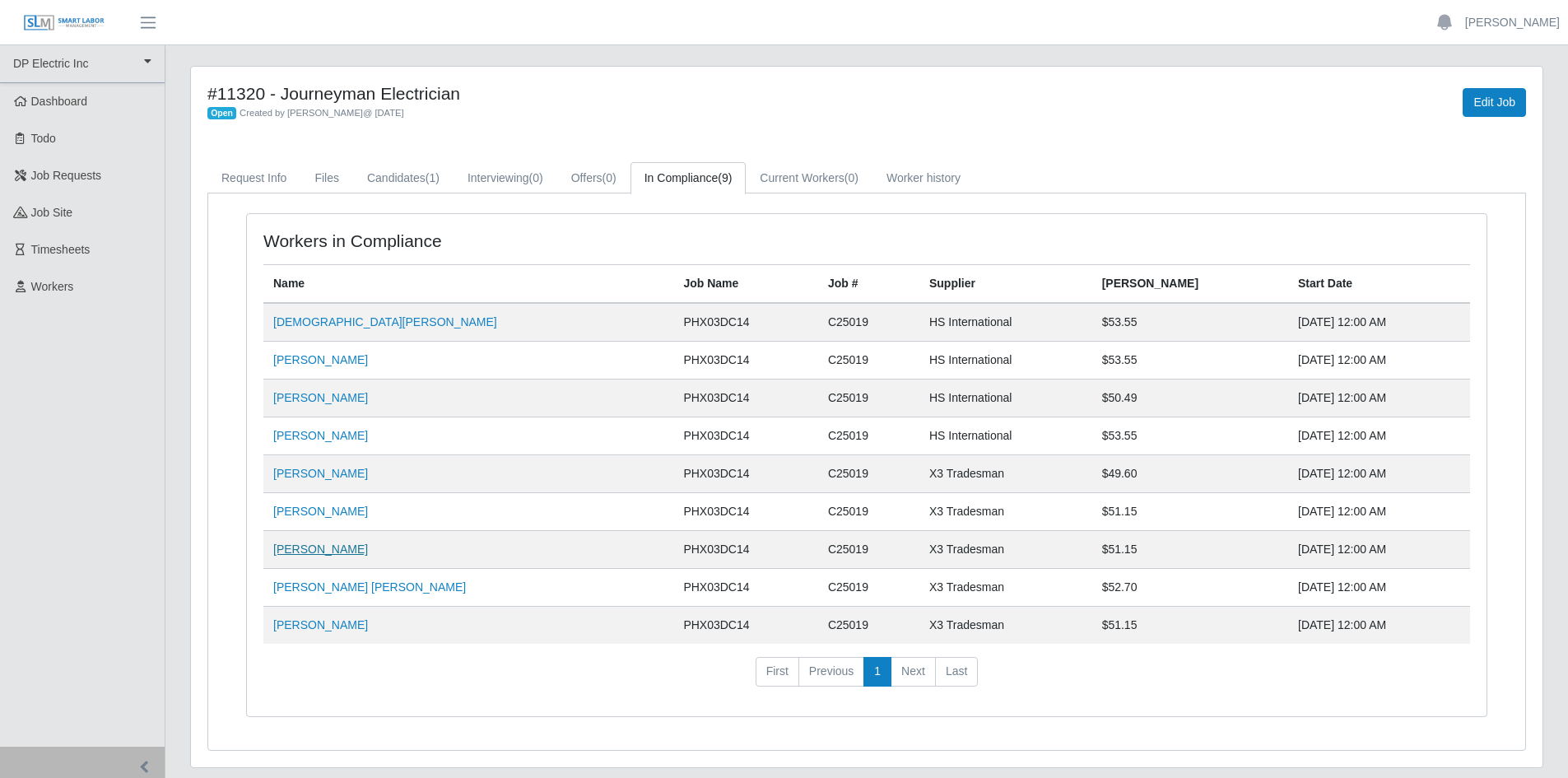
click at [325, 553] on link "Alejandro Sanchez" at bounding box center [320, 549] width 94 height 13
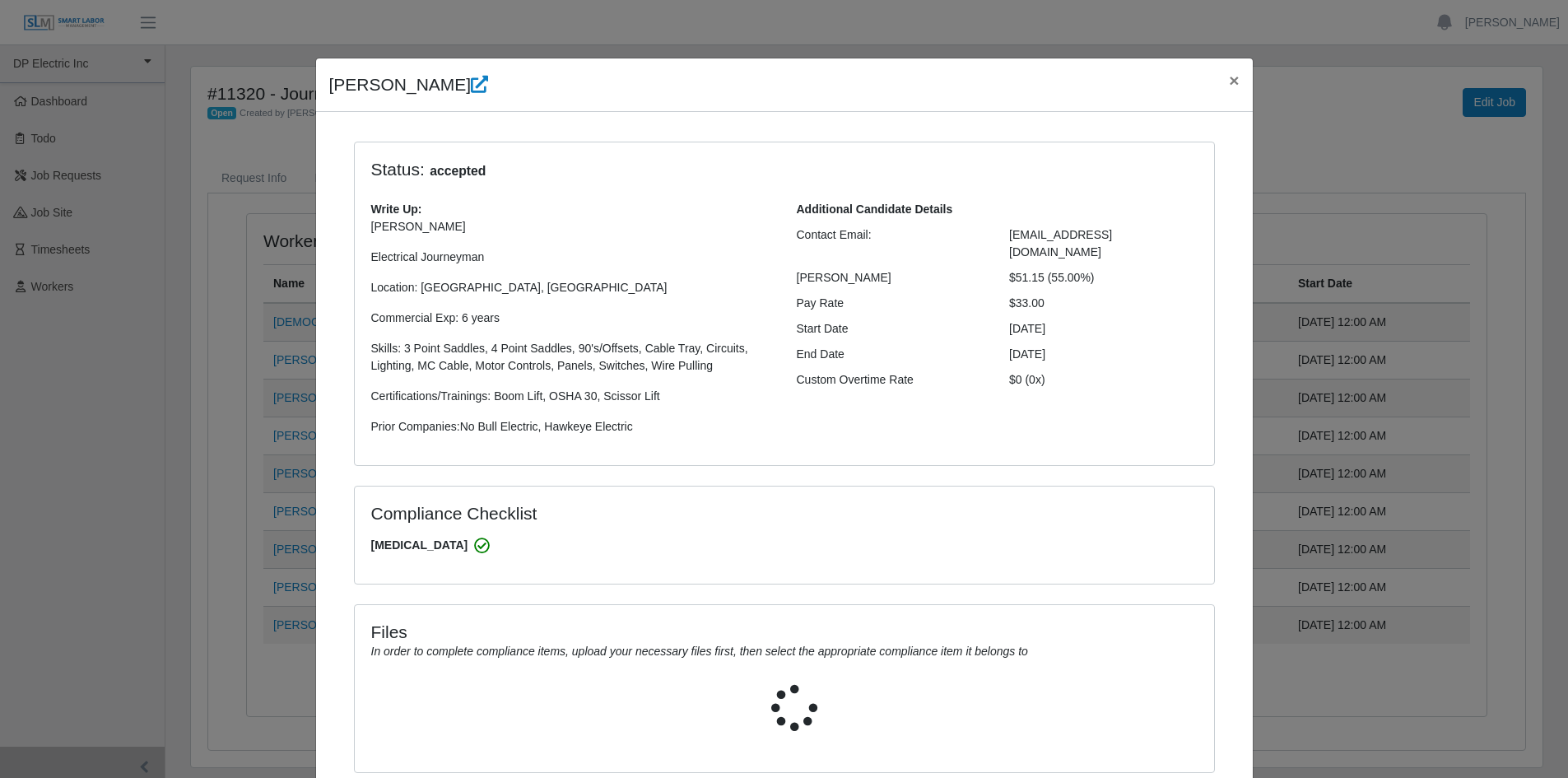
select select "**********"
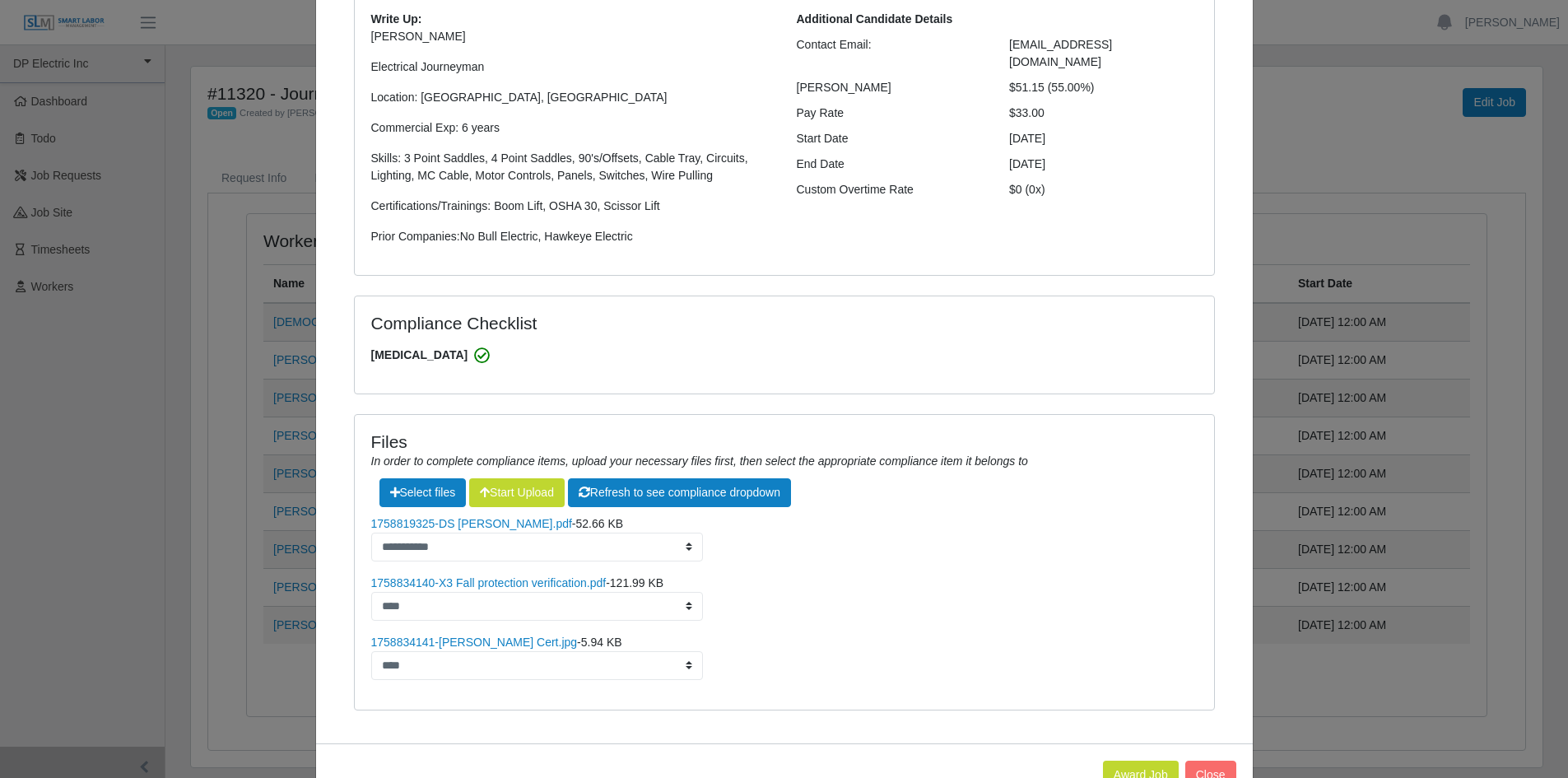
scroll to position [242, 0]
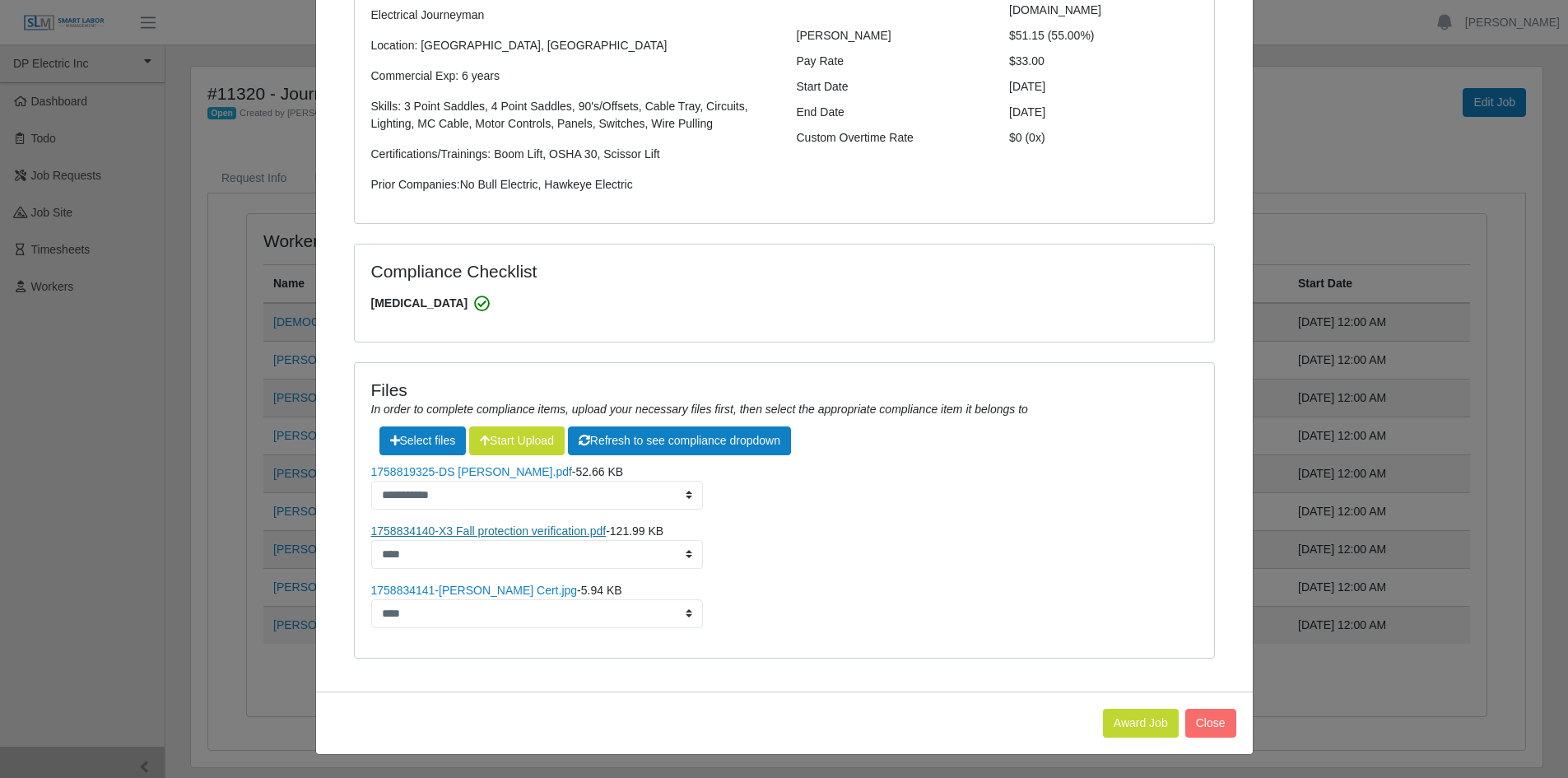
click at [488, 533] on link "1758834140-X3 Fall protection verification.pdf" at bounding box center [489, 531] width 235 height 13
click at [462, 590] on link "1758834141-Alejandro Sanchez- Lift Cert.jpg" at bounding box center [474, 590] width 206 height 13
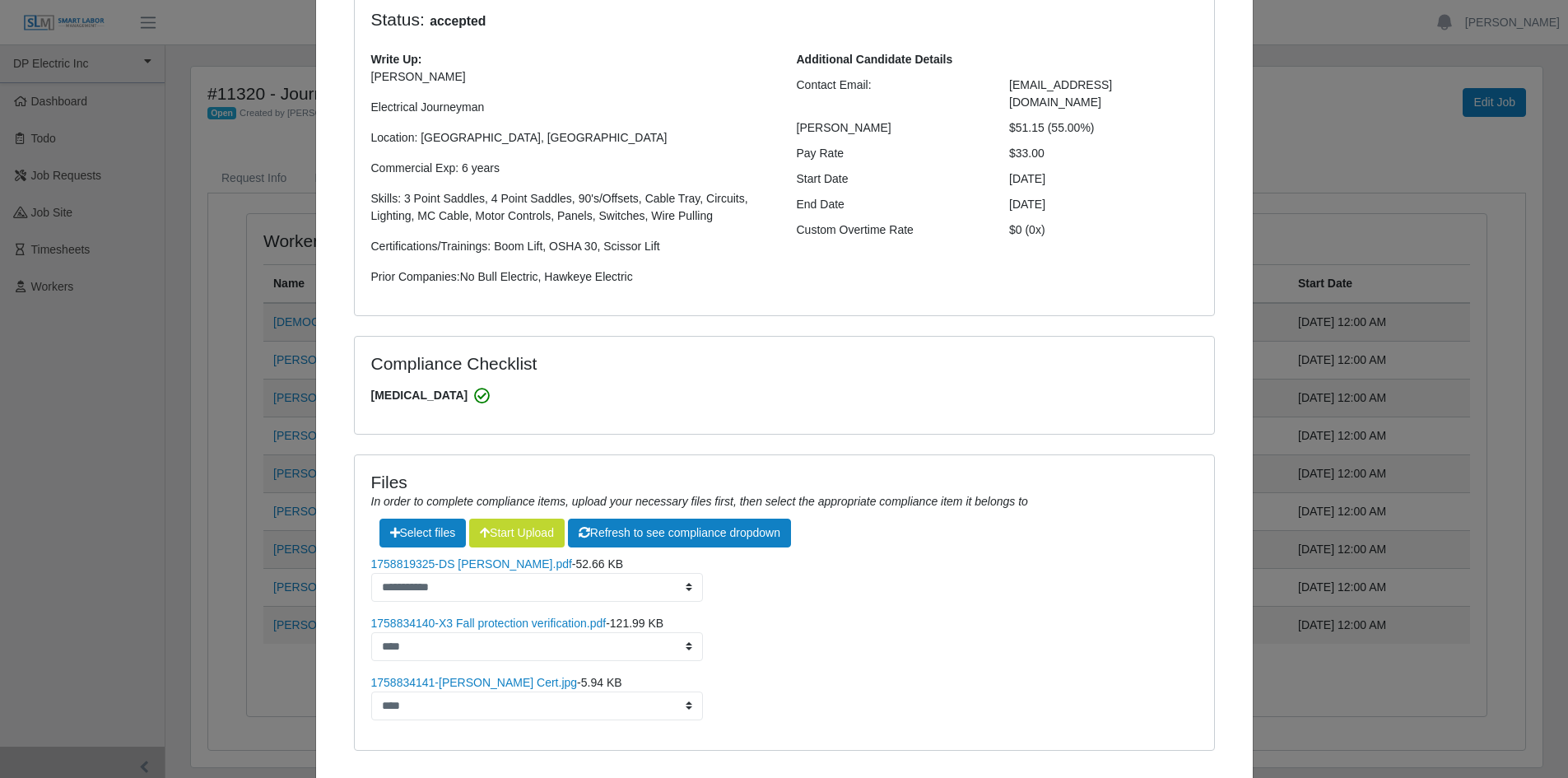
scroll to position [0, 0]
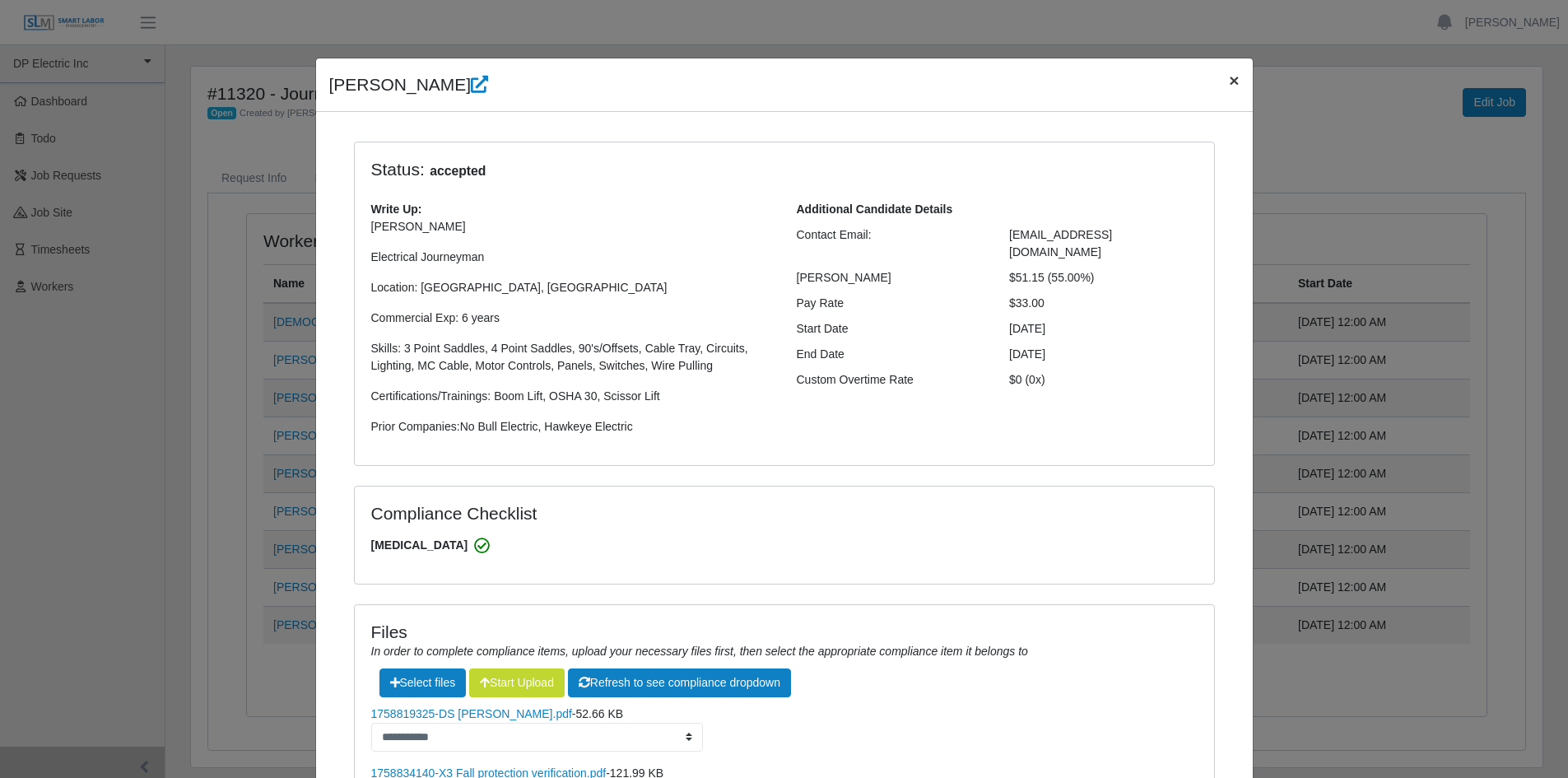
click at [1231, 79] on span "×" at bounding box center [1233, 80] width 10 height 19
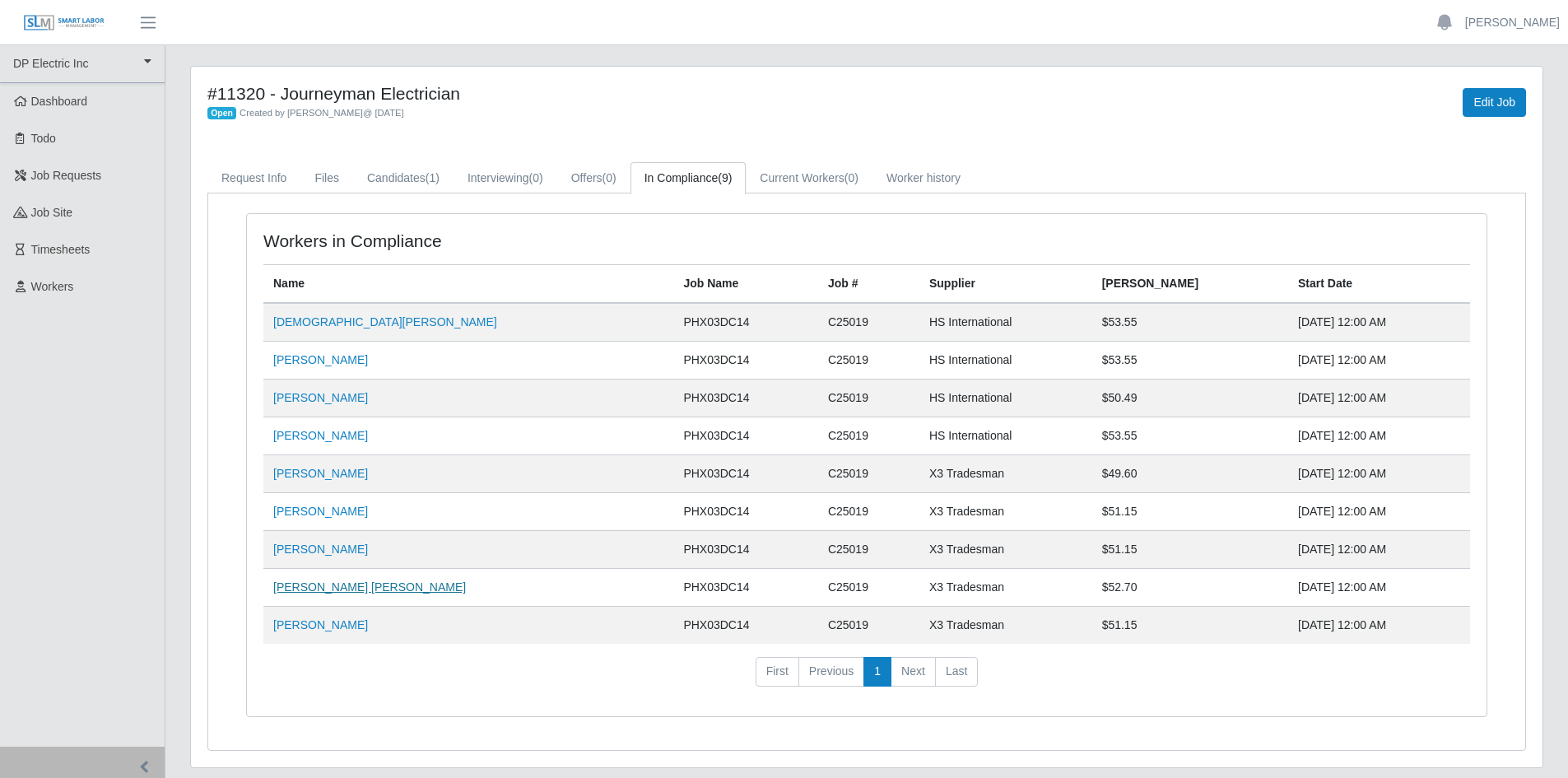
click at [335, 590] on link "Juan Carlos Espinoza" at bounding box center [369, 587] width 193 height 13
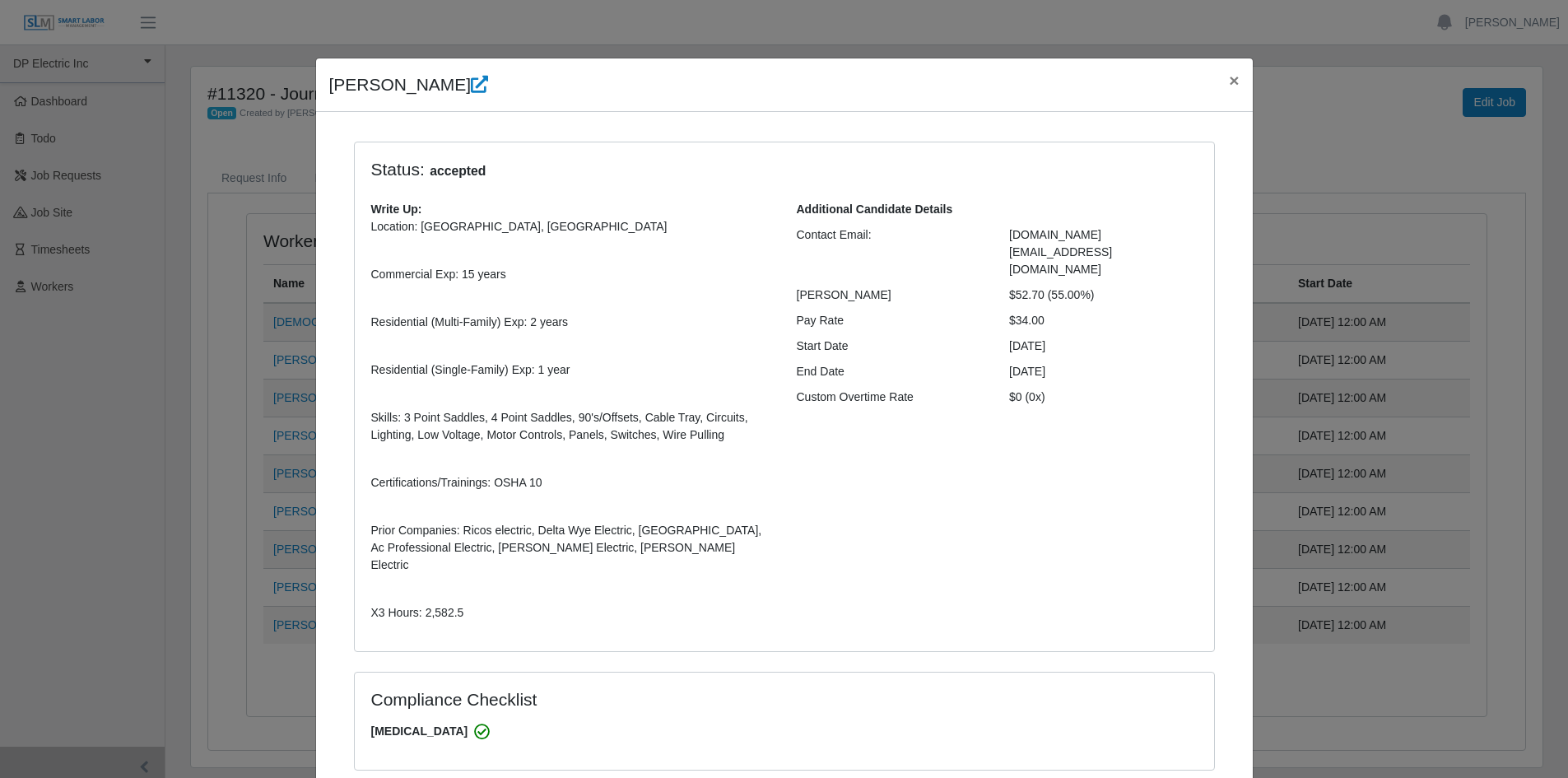
select select "**********"
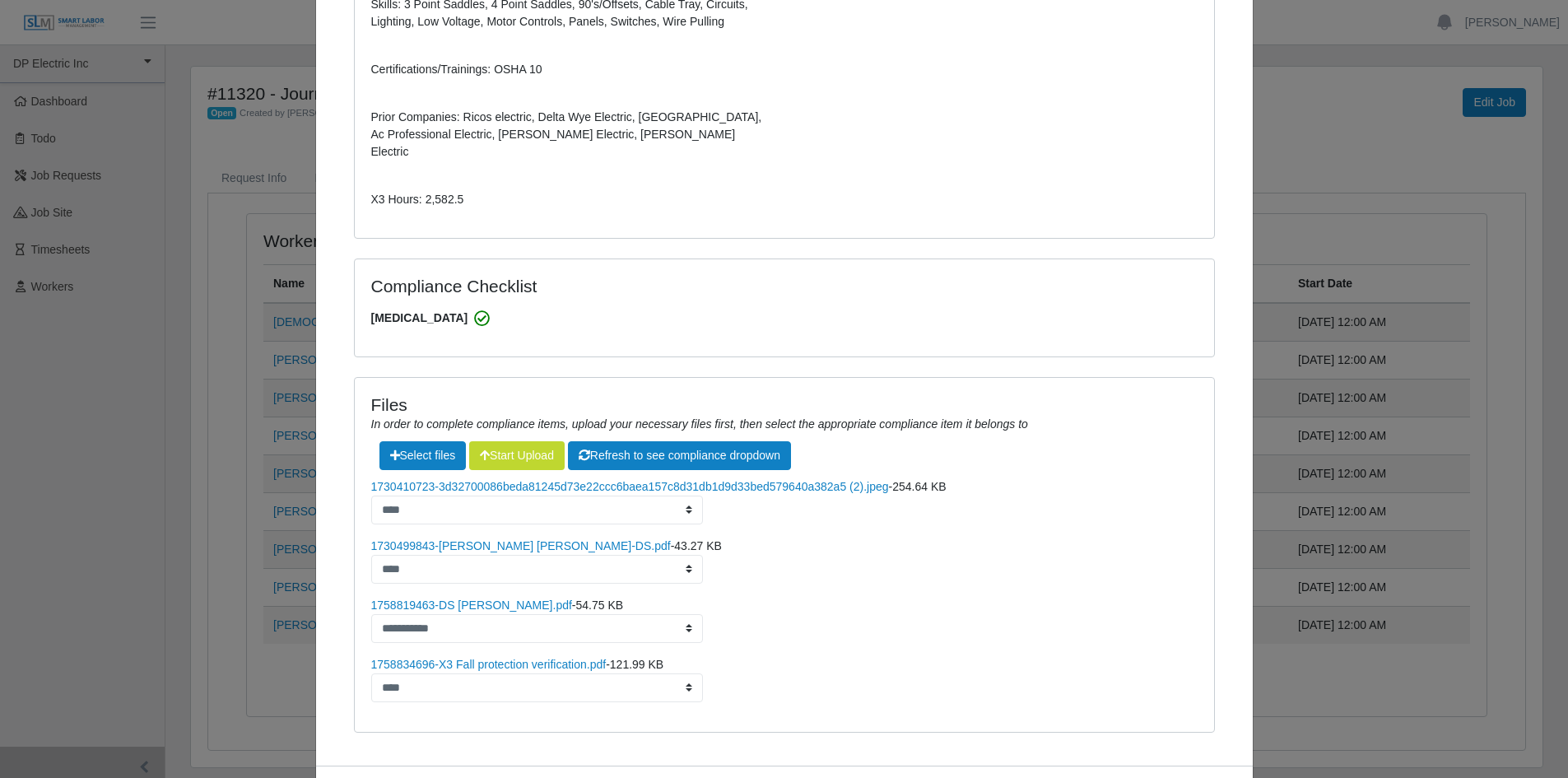
scroll to position [471, 0]
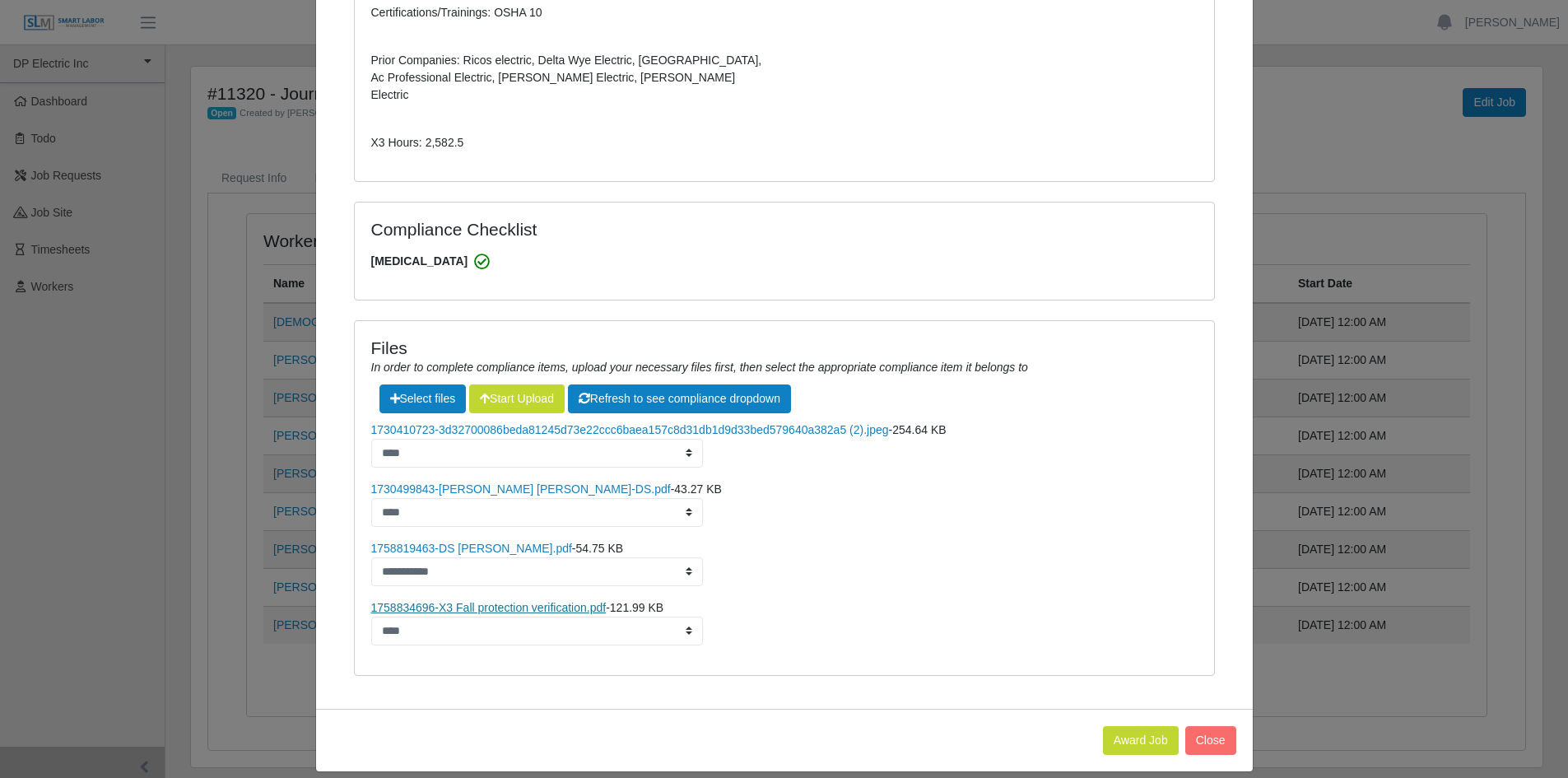
click at [523, 601] on link "1758834696-X3 Fall protection verification.pdf" at bounding box center [489, 608] width 235 height 13
click at [492, 423] on link "1730410723-3d32700086beda81245d73e22ccc6baea157c8d31db1d9d33bed579640a382a5 (2)…" at bounding box center [629, 430] width 517 height 13
click at [531, 483] on link "1730499843-Juan Carlos Espinoza-DS.pdf" at bounding box center [521, 489] width 300 height 13
click at [449, 542] on link "1758819463-DS Juan Carlos.pdf" at bounding box center [471, 548] width 201 height 13
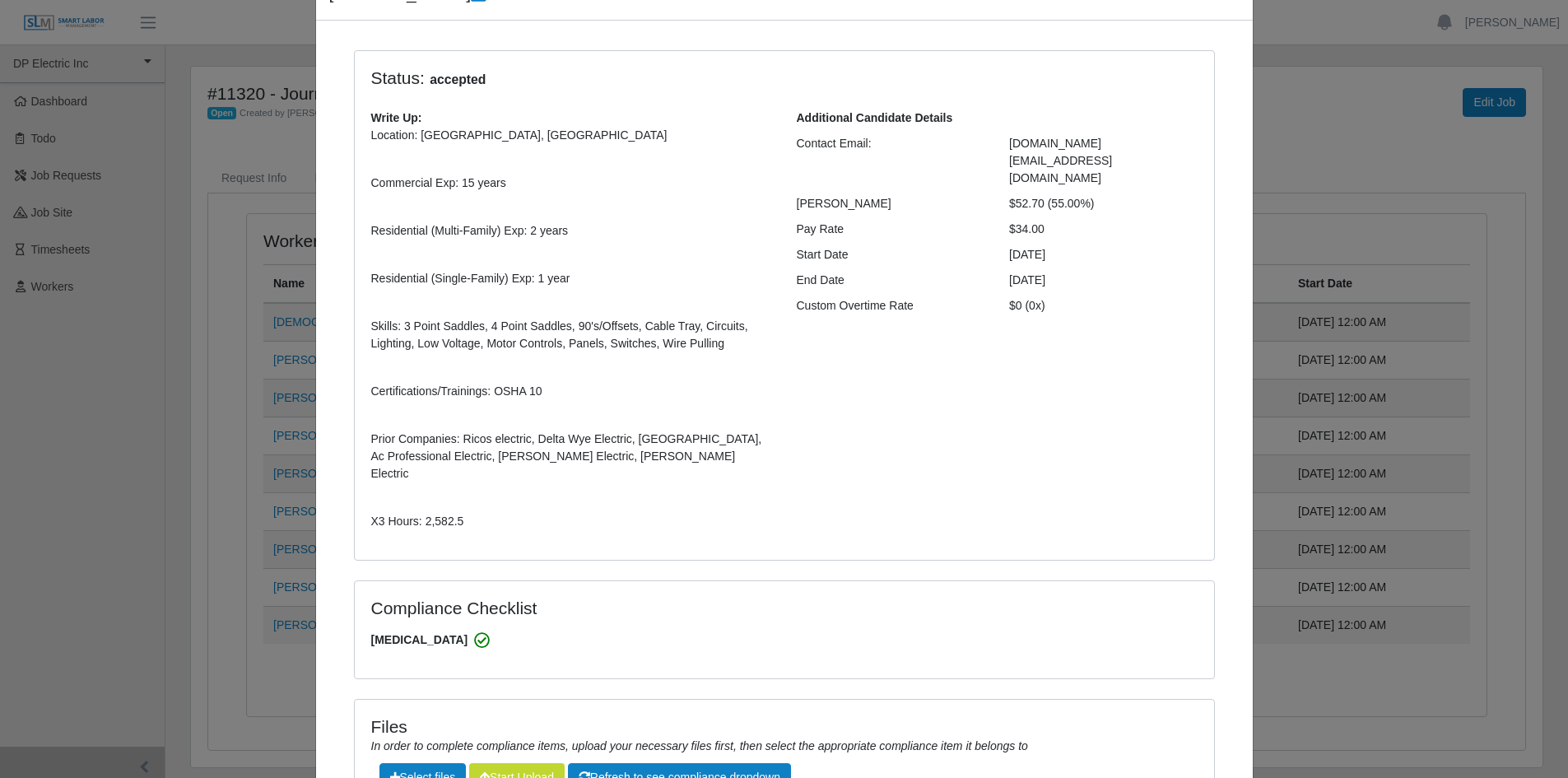
scroll to position [0, 0]
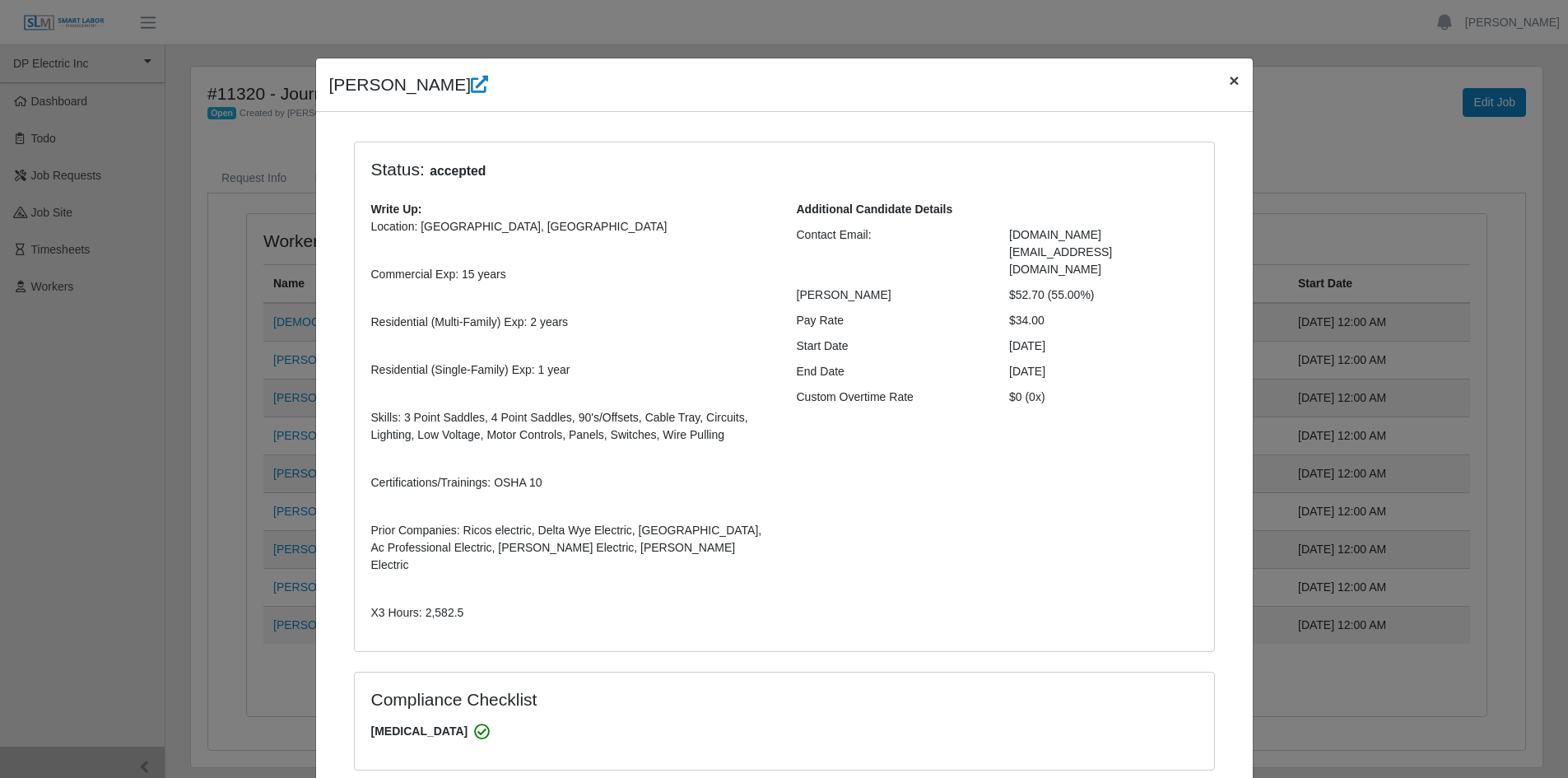
click at [1232, 82] on button "×" at bounding box center [1233, 80] width 36 height 44
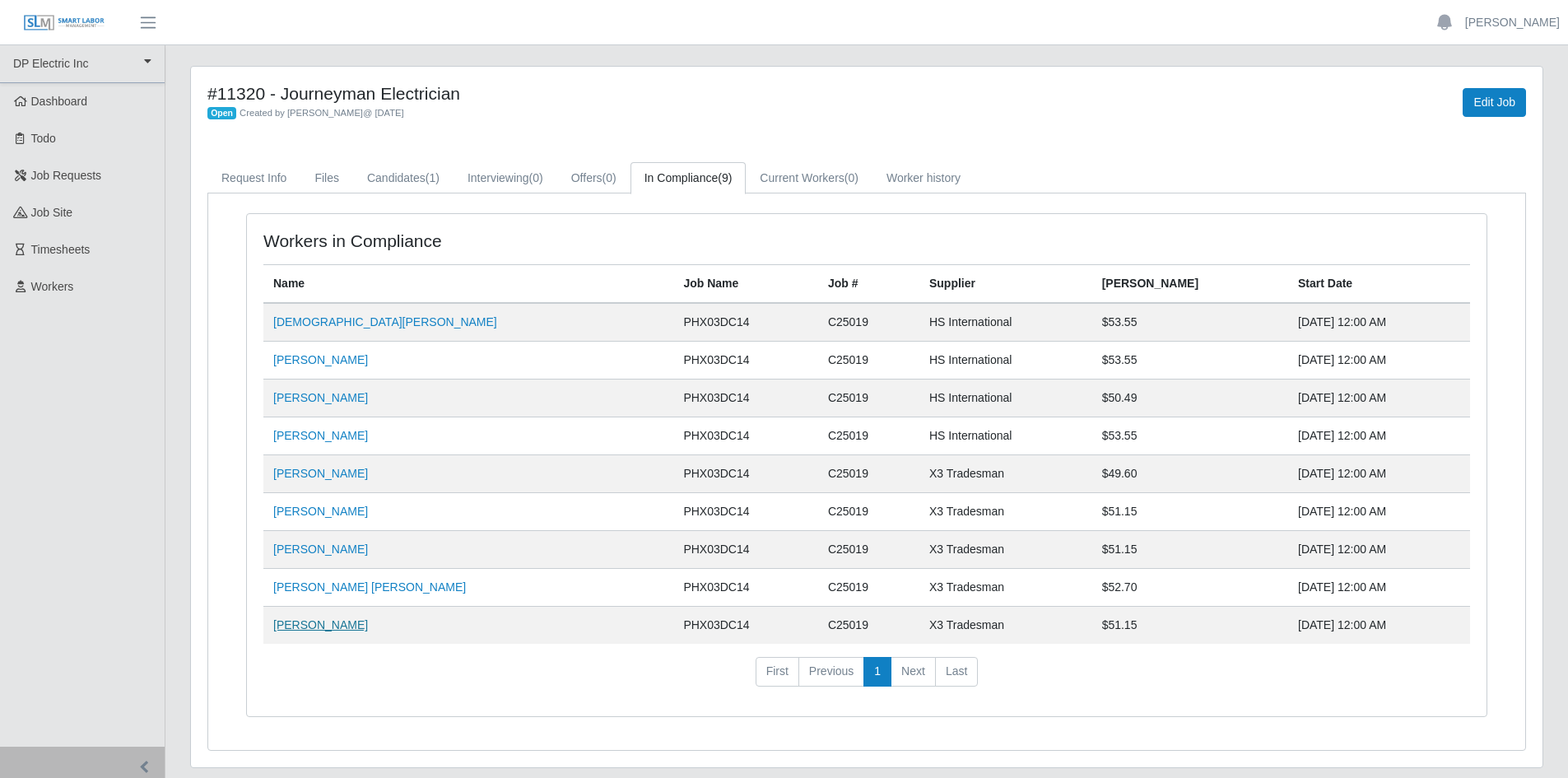
click at [320, 625] on link "Jesus Barragan" at bounding box center [320, 625] width 94 height 13
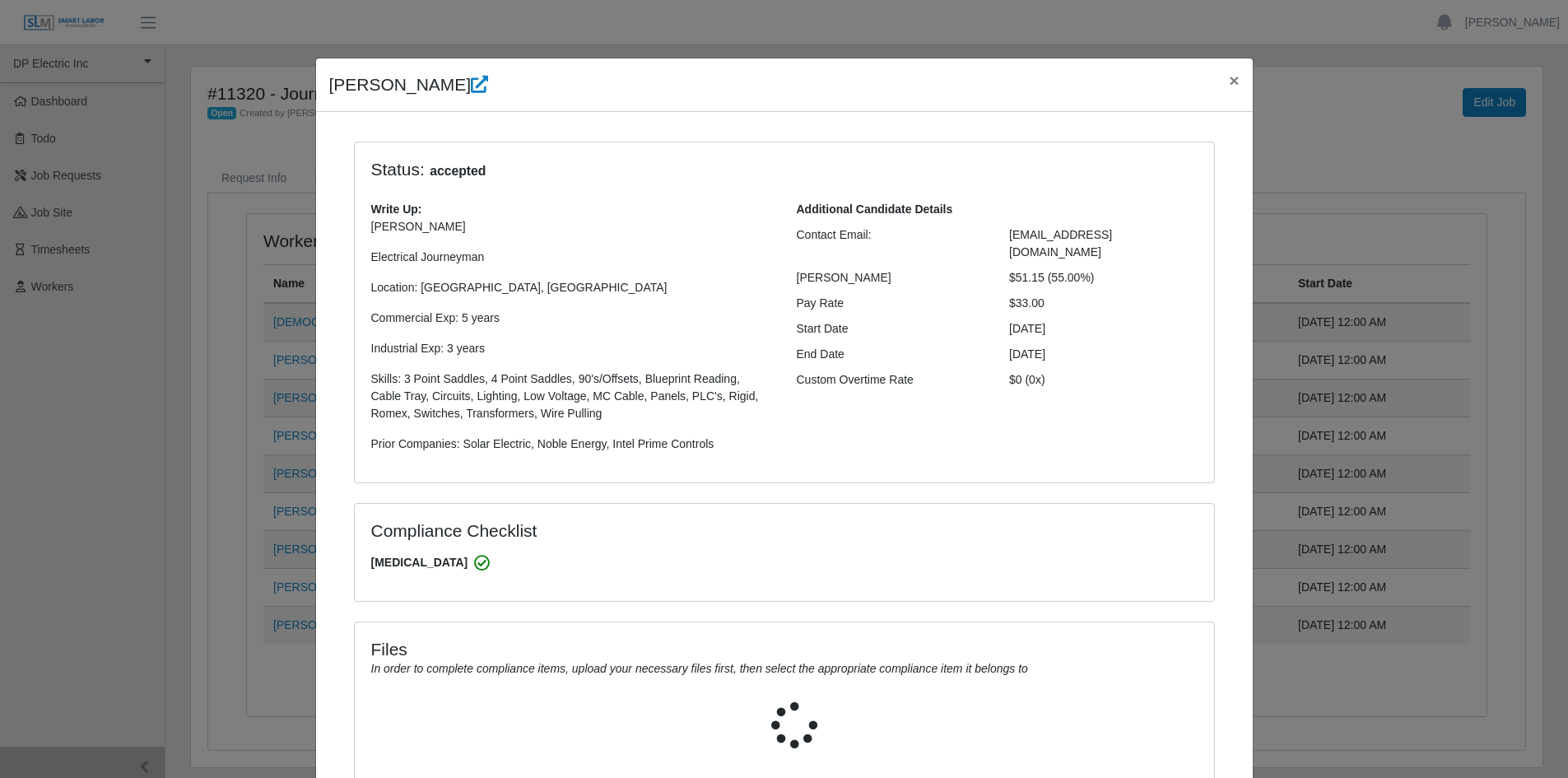
select select "**********"
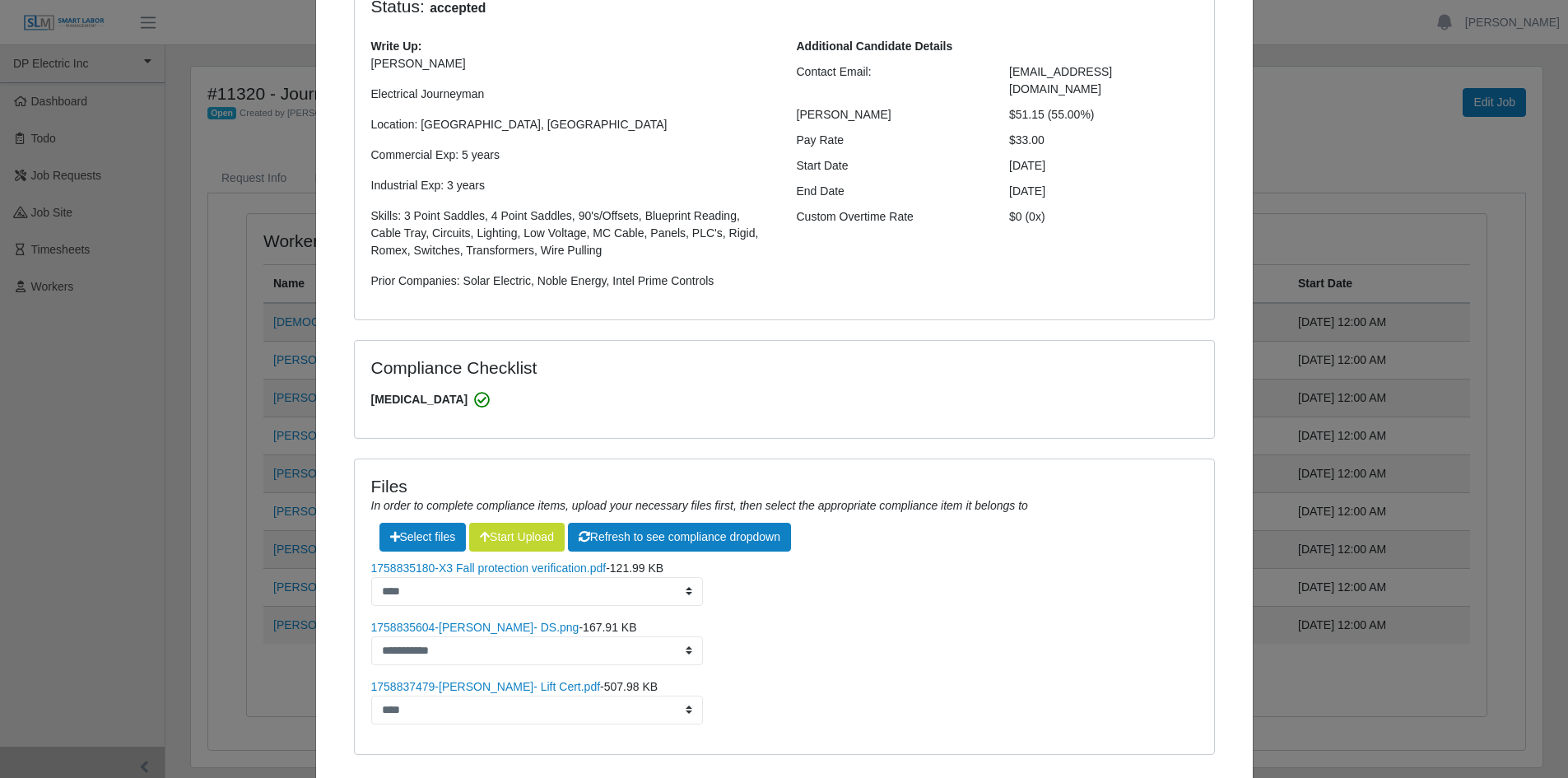
scroll to position [259, 0]
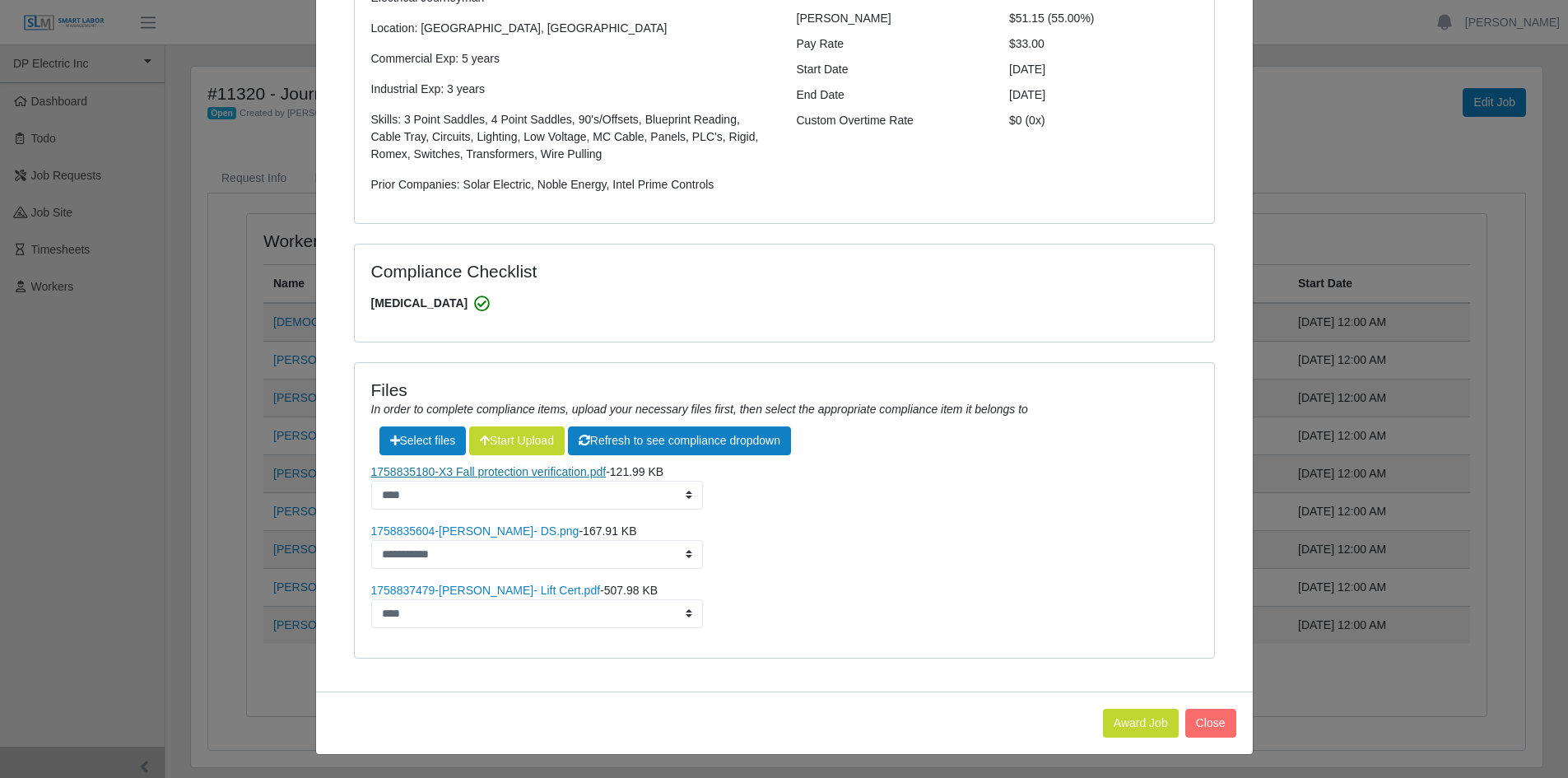
click at [536, 471] on link "1758835180-X3 Fall protection verification.pdf" at bounding box center [489, 471] width 235 height 13
click at [504, 594] on link "1758837479-Jesus Barragan- Lift Cert.pdf" at bounding box center [486, 590] width 230 height 13
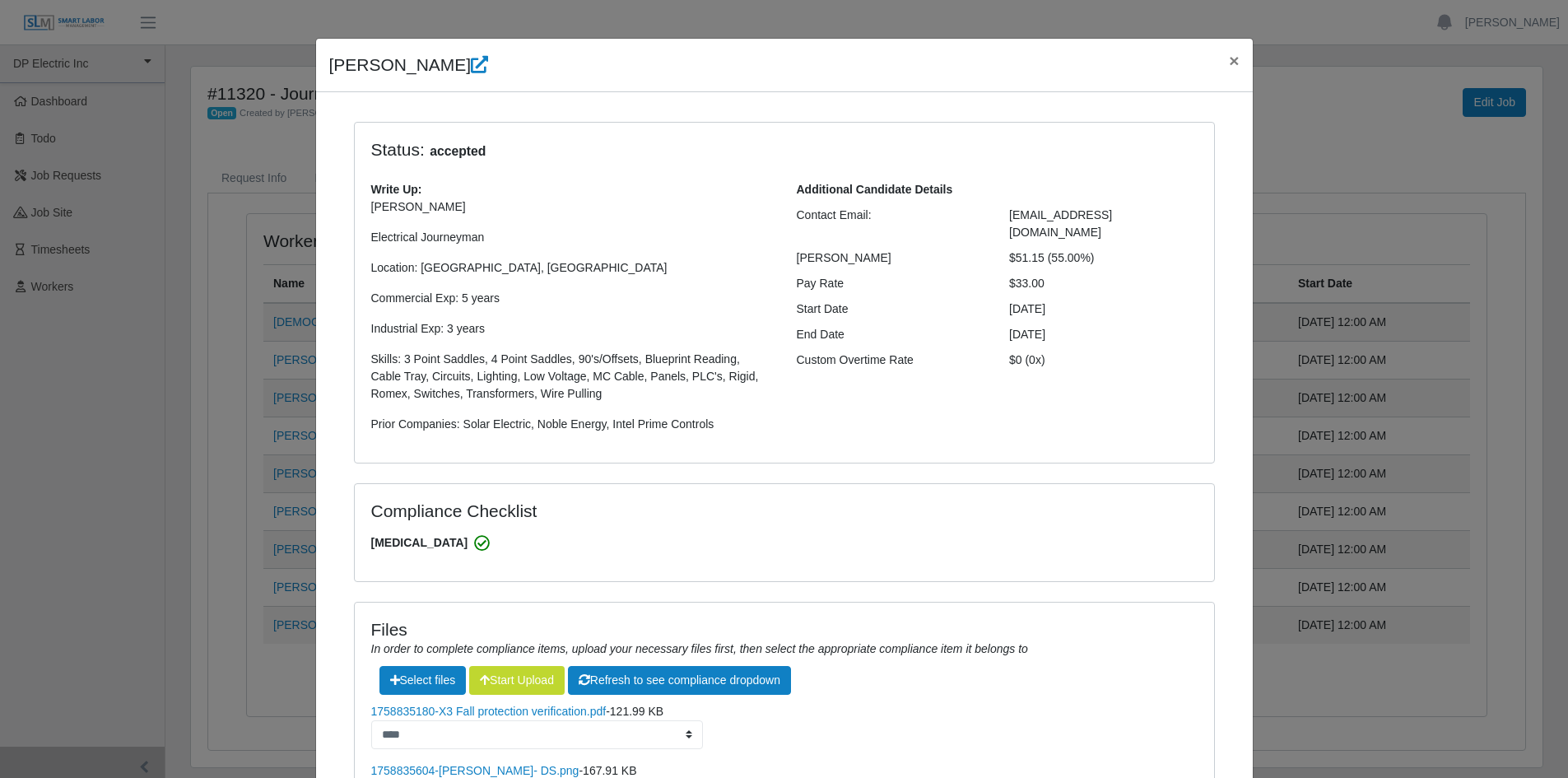
scroll to position [0, 0]
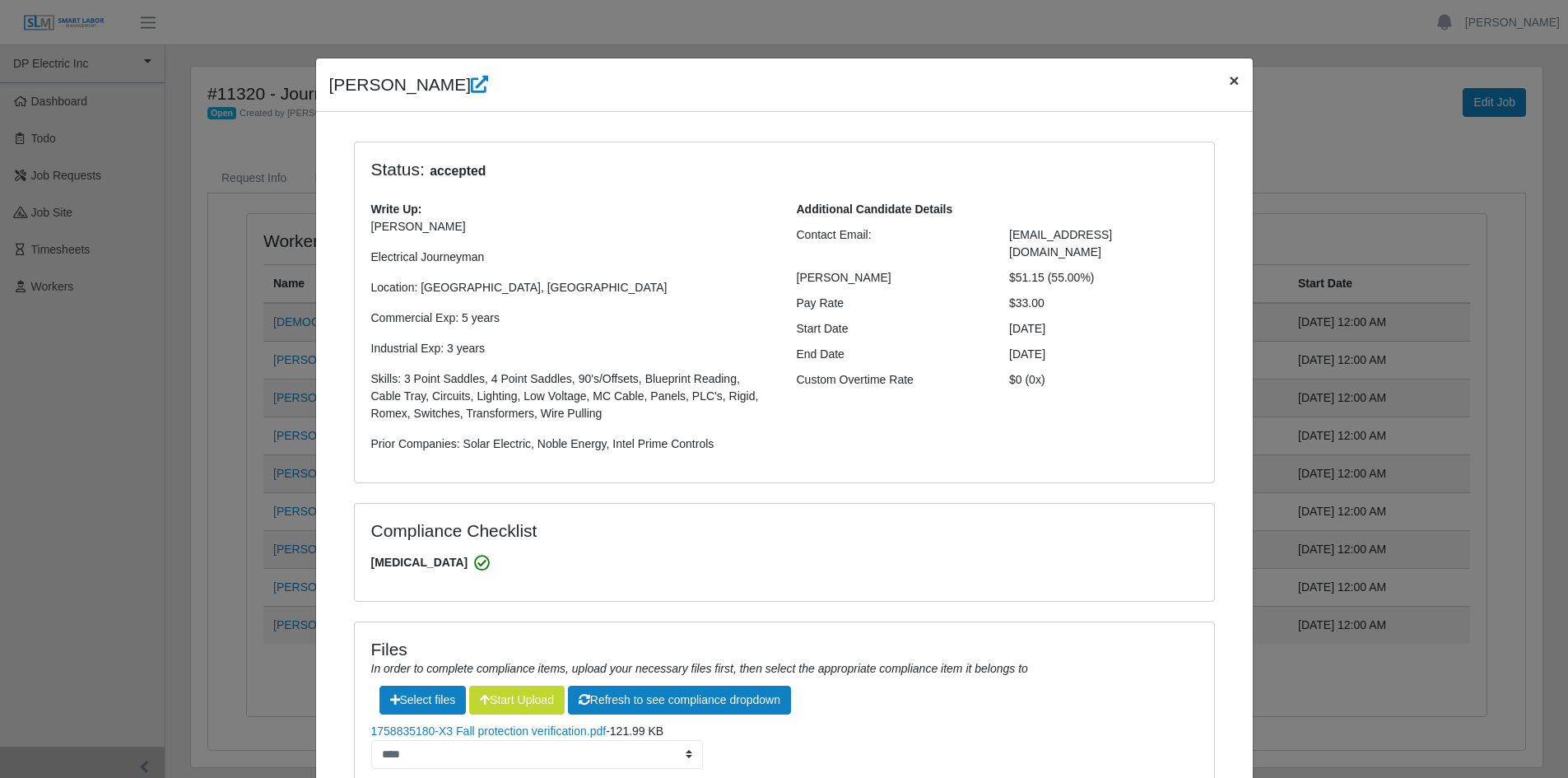
click at [1228, 78] on span "×" at bounding box center [1233, 80] width 10 height 19
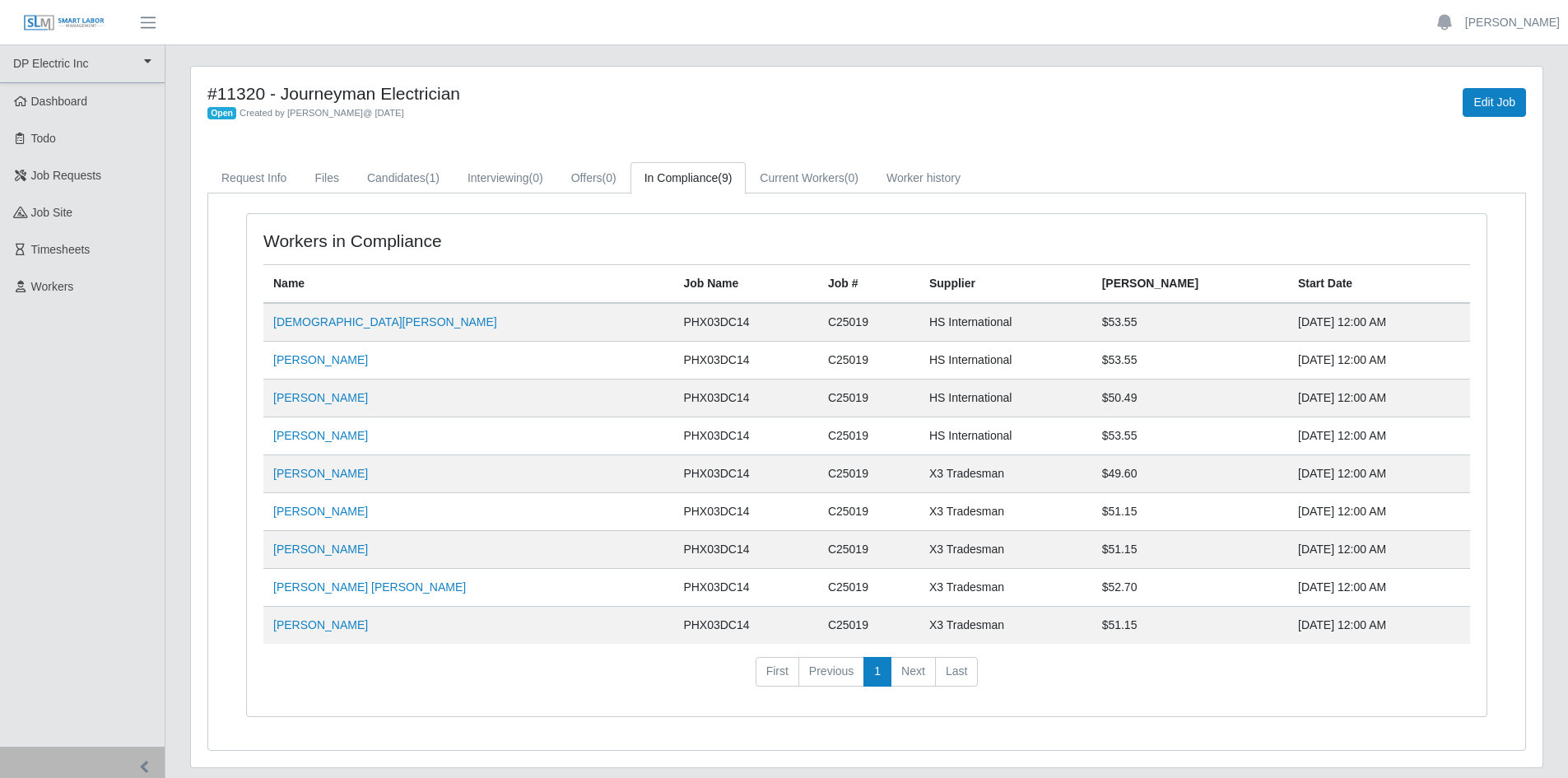
click at [785, 89] on h4 "#11320 - Journeyman Electrician" at bounding box center [587, 94] width 759 height 20
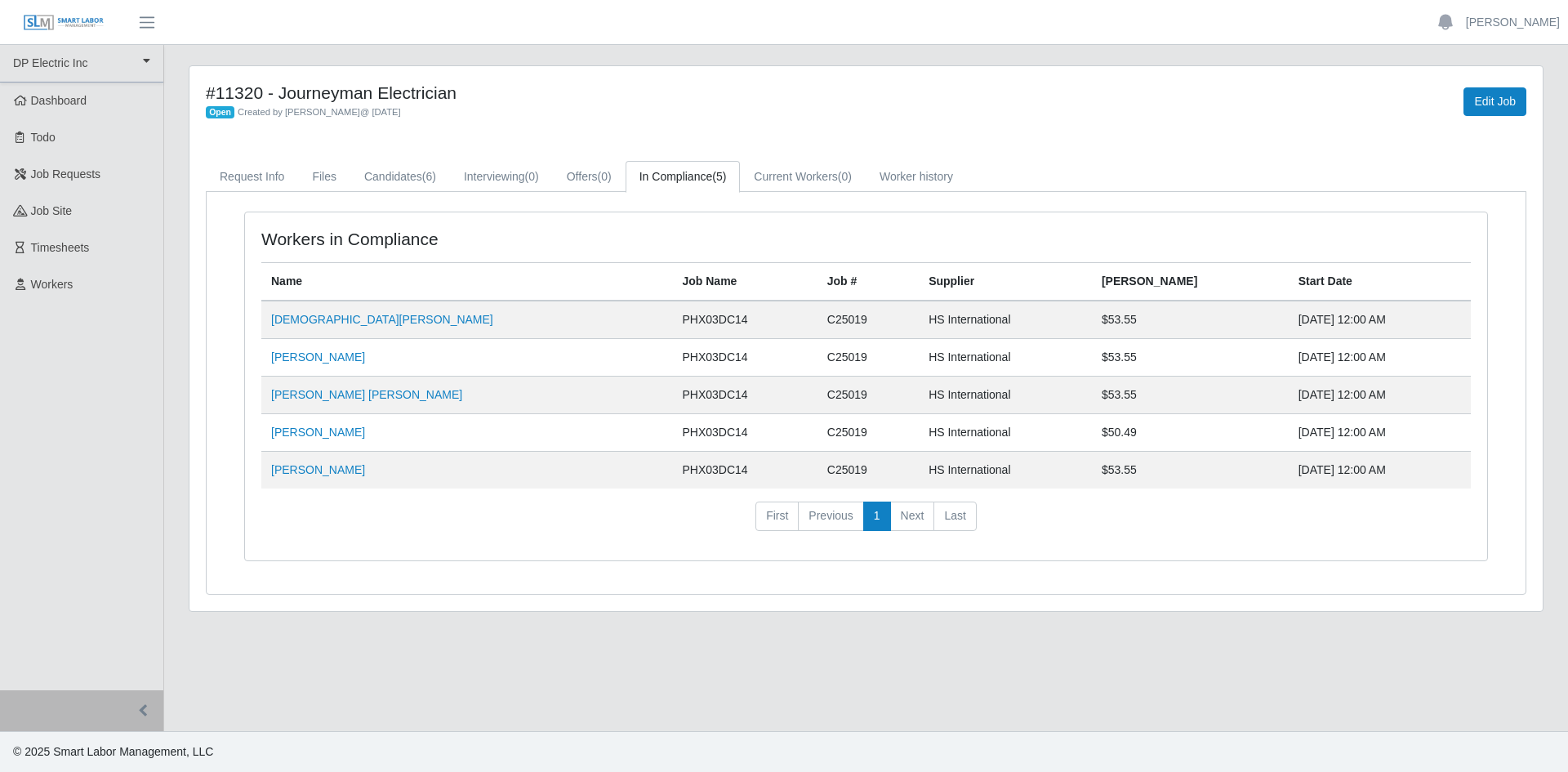
click at [951, 662] on main "#11320 - Journeyman Electrician Open Created by Jerrin Jaramillo @ 09/21/2025 E…" at bounding box center [866, 388] width 1404 height 687
